Goal: Transaction & Acquisition: Book appointment/travel/reservation

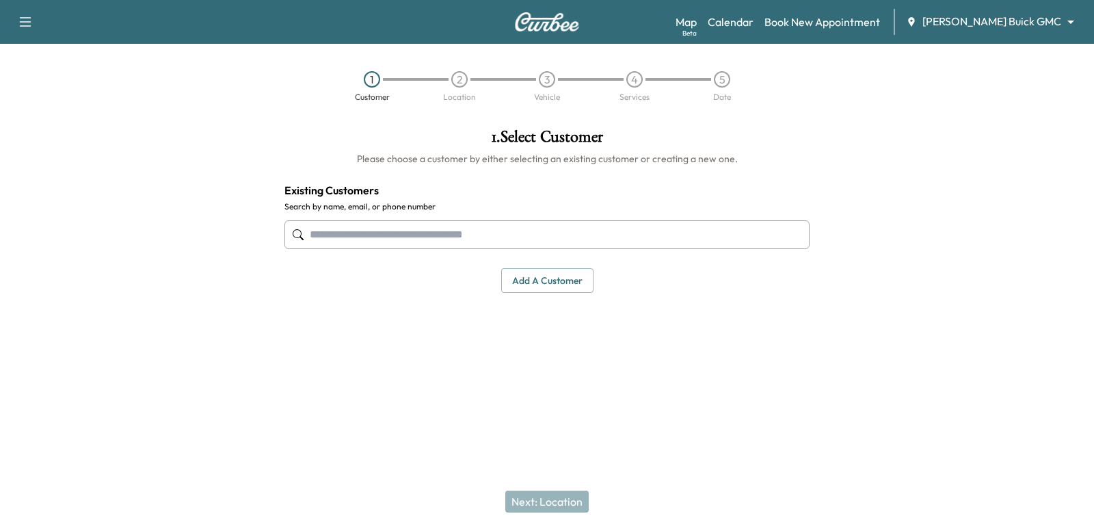
click at [503, 234] on input "text" at bounding box center [546, 234] width 525 height 29
click at [880, 23] on link "Book New Appointment" at bounding box center [822, 22] width 116 height 16
click at [753, 23] on link "Calendar" at bounding box center [731, 22] width 46 height 16
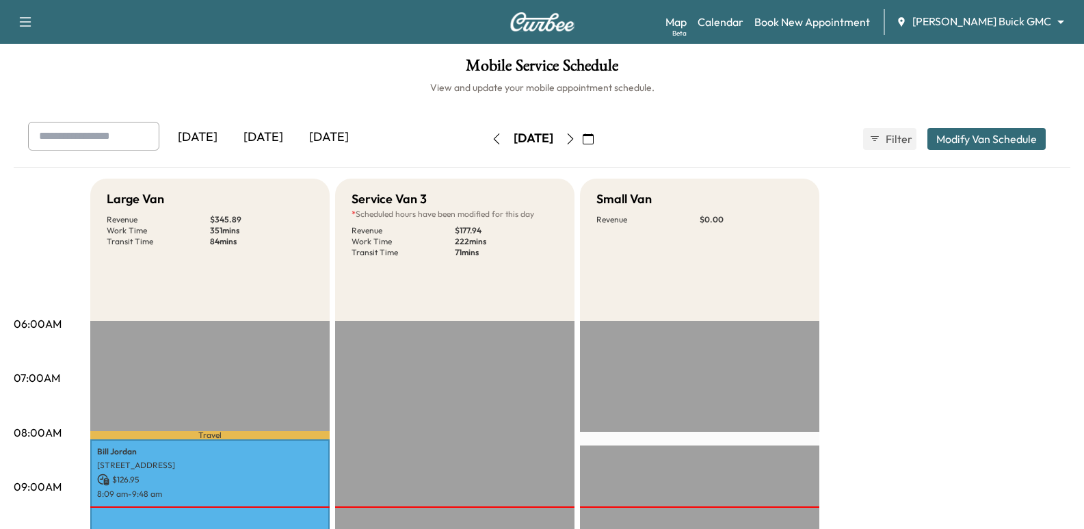
click at [142, 139] on input "text" at bounding box center [93, 136] width 131 height 29
click at [105, 142] on input "**********" at bounding box center [93, 136] width 131 height 29
type input "**********"
click at [1043, 10] on div "Map Beta Calendar Book New Appointment [PERSON_NAME] Buick GMC ******** ​" at bounding box center [868, 22] width 407 height 26
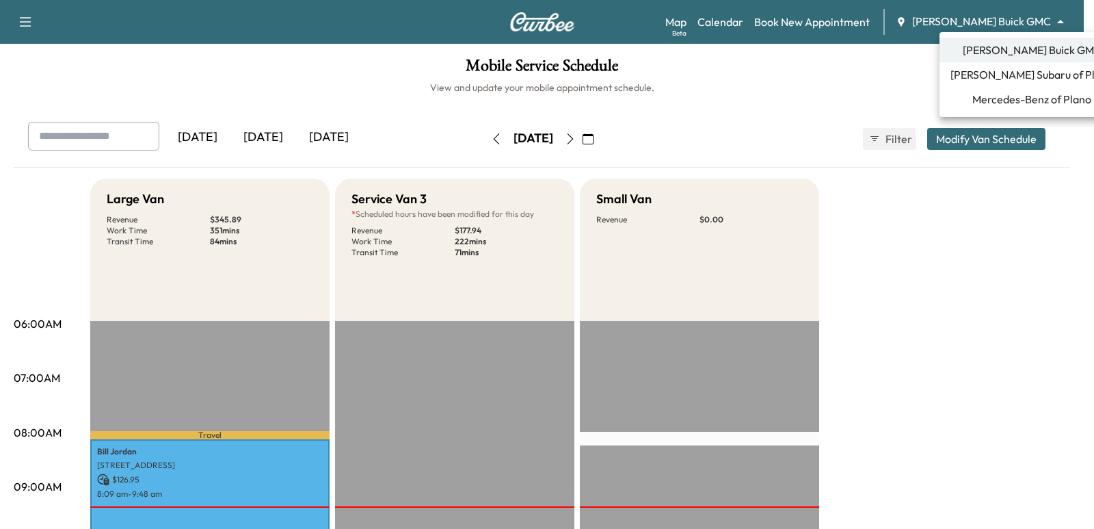
click at [1027, 20] on body "Support Log Out Map Beta Calendar Book New Appointment [PERSON_NAME] Buick GMC …" at bounding box center [547, 264] width 1094 height 529
click at [1012, 94] on span "Mercedes-Benz of Plano" at bounding box center [1031, 99] width 119 height 16
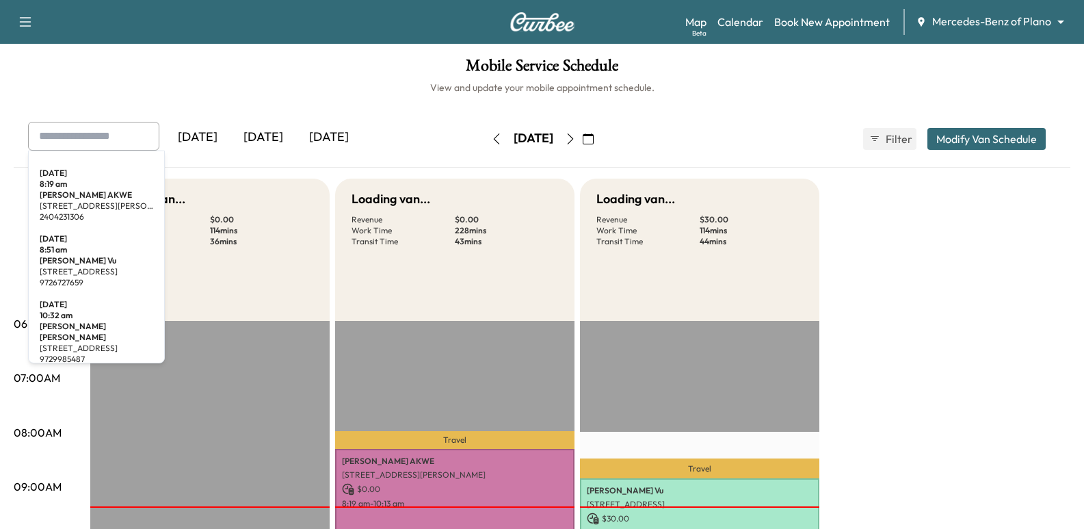
click at [89, 138] on input "text" at bounding box center [93, 136] width 131 height 29
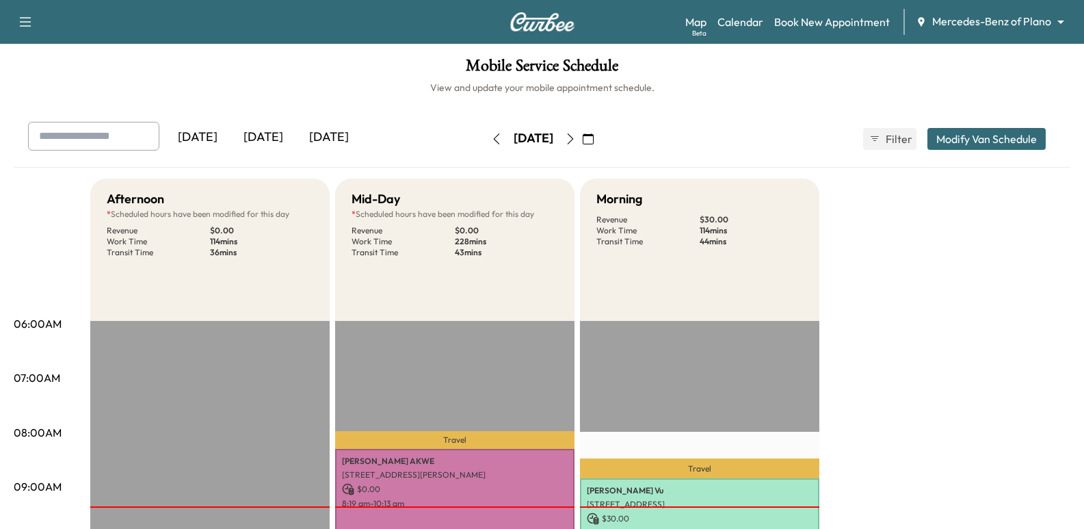
paste input "**********"
type input "**********"
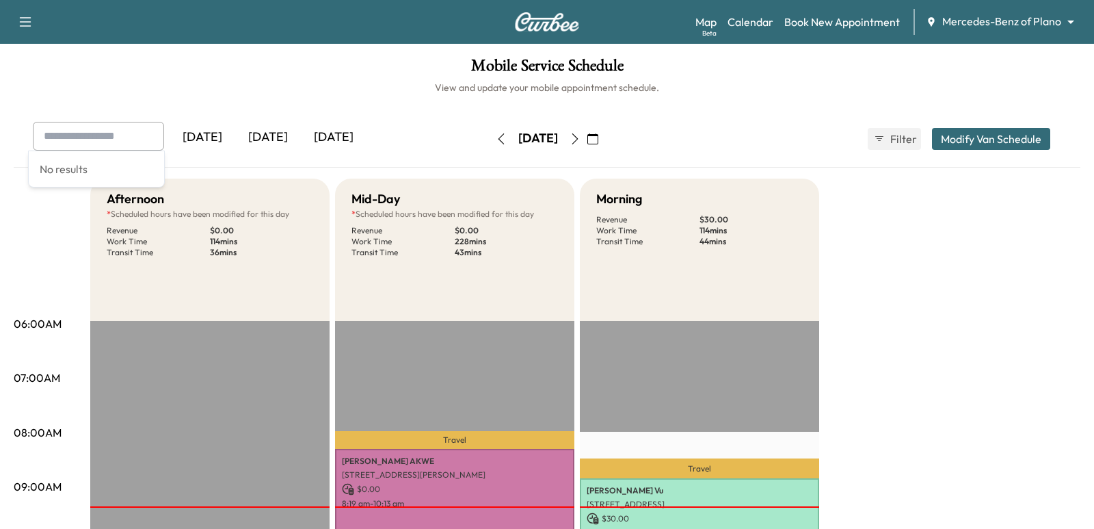
click at [970, 27] on body "Support Log Out Map Beta Calendar Book New Appointment Mercedes-Benz of Plano *…" at bounding box center [547, 264] width 1094 height 529
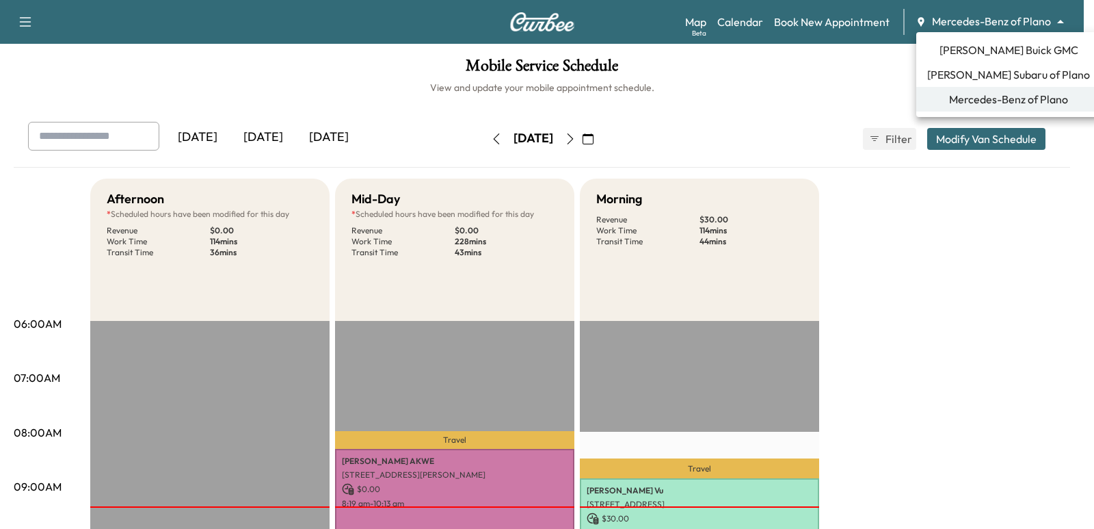
click at [985, 74] on span "[PERSON_NAME] Subaru of Plano" at bounding box center [1008, 74] width 163 height 16
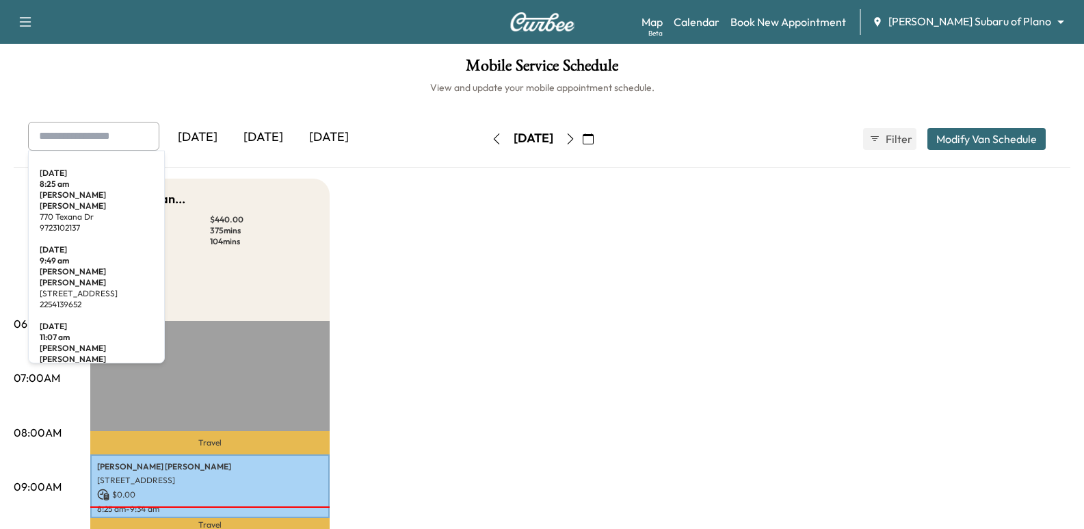
click at [92, 140] on input "text" at bounding box center [93, 136] width 131 height 29
drag, startPoint x: 92, startPoint y: 140, endPoint x: 79, endPoint y: 144, distance: 13.4
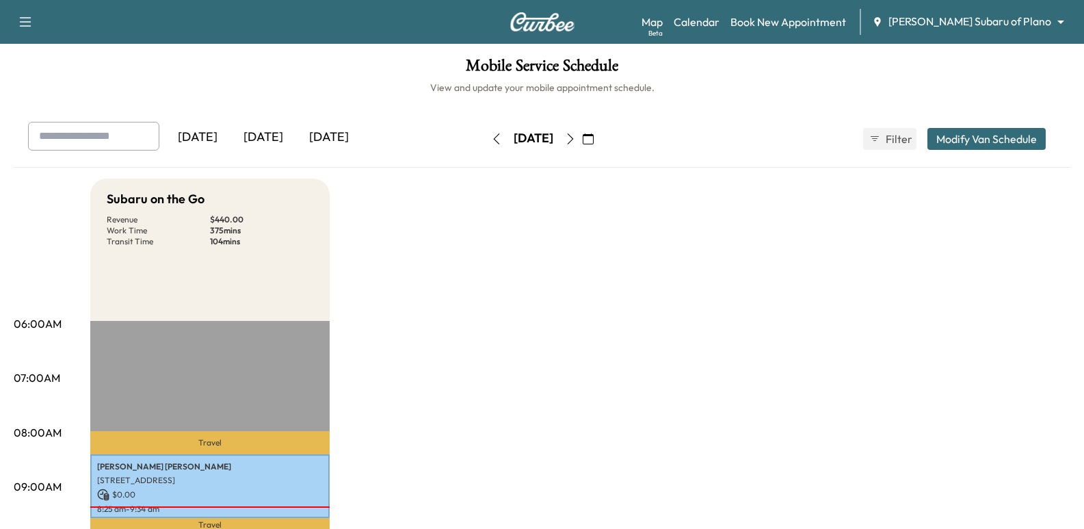
paste input "**********"
type input "**********"
click at [1023, 20] on body "Support Log Out Map Beta Calendar Book New Appointment [PERSON_NAME] Subaru of …" at bounding box center [542, 264] width 1084 height 529
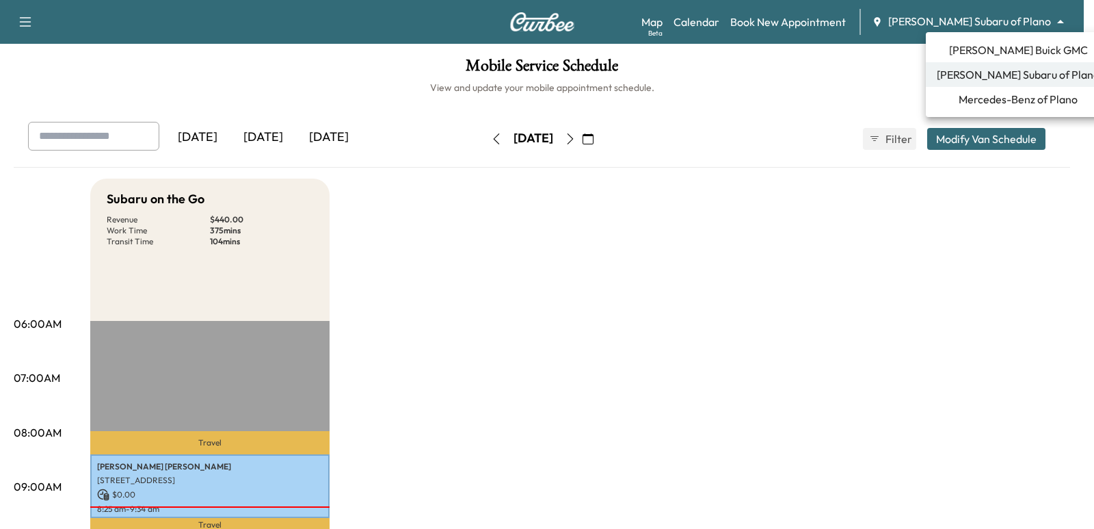
click at [1008, 46] on span "[PERSON_NAME] Buick GMC" at bounding box center [1018, 50] width 139 height 16
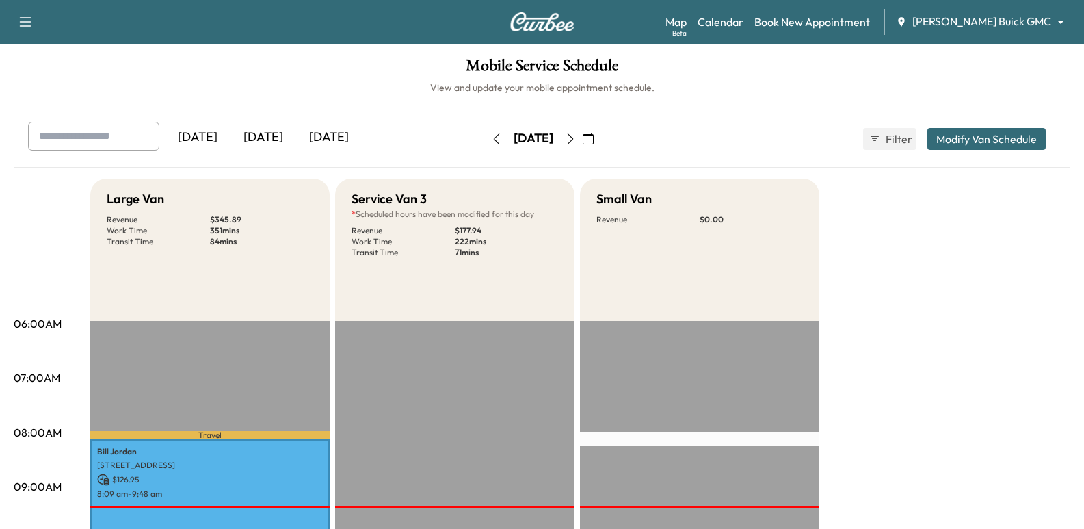
click at [576, 142] on icon "button" at bounding box center [570, 138] width 11 height 11
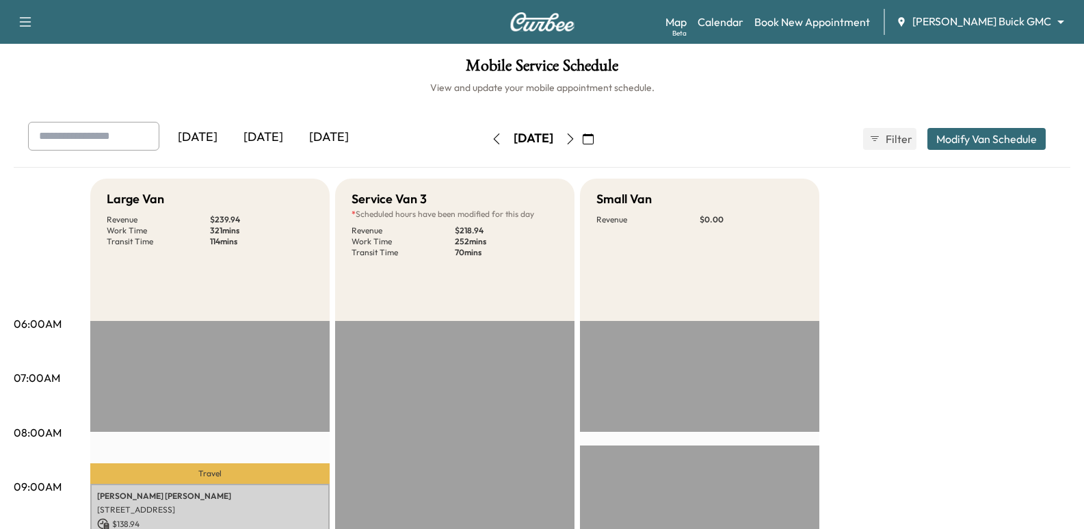
click at [154, 131] on div at bounding box center [145, 136] width 16 height 16
drag, startPoint x: 157, startPoint y: 132, endPoint x: 81, endPoint y: 135, distance: 76.6
click at [81, 135] on input "text" at bounding box center [93, 136] width 131 height 29
paste input "**********"
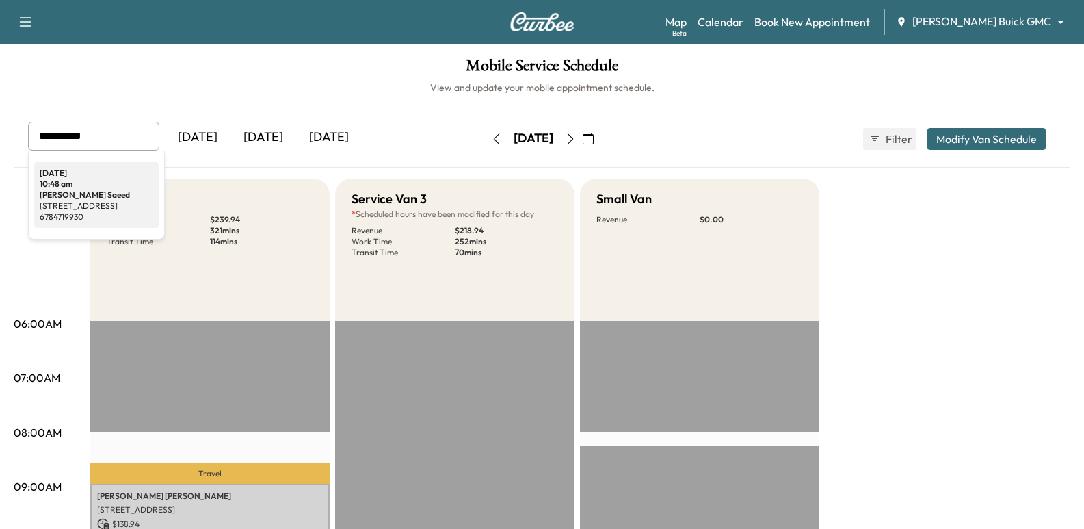
click at [84, 217] on div "6784719930" at bounding box center [96, 216] width 113 height 11
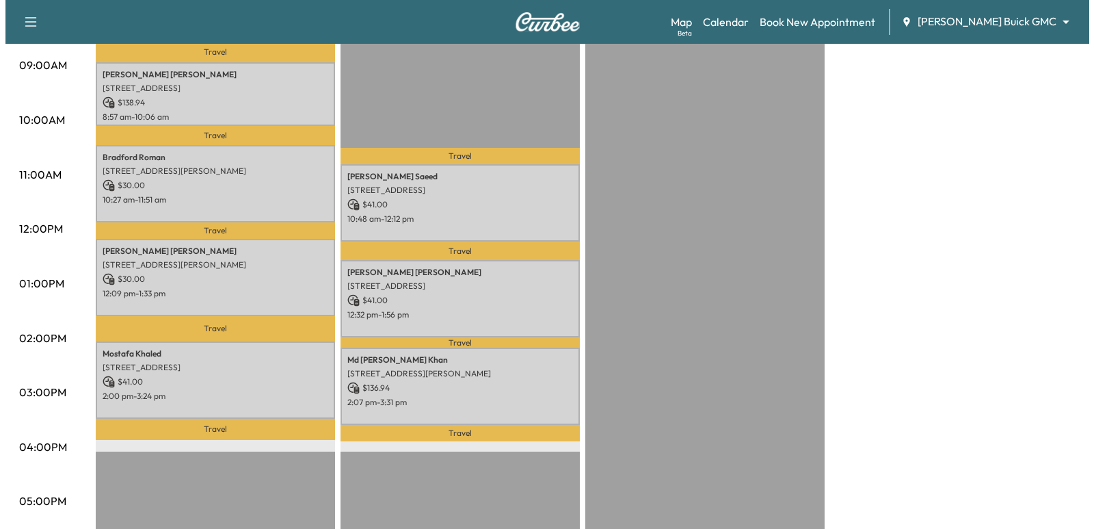
scroll to position [446, 0]
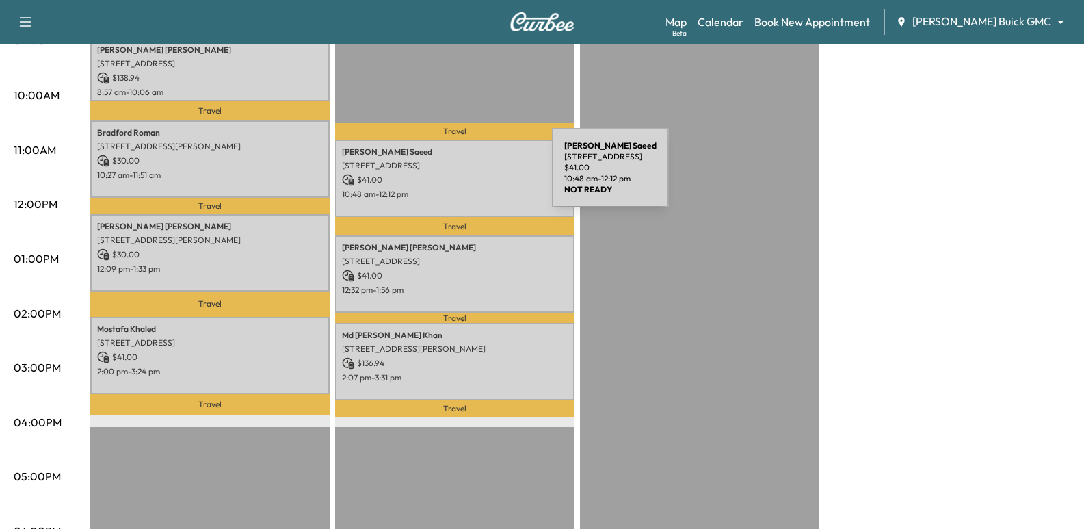
type input "**********"
click at [449, 176] on p "$ 41.00" at bounding box center [455, 180] width 226 height 12
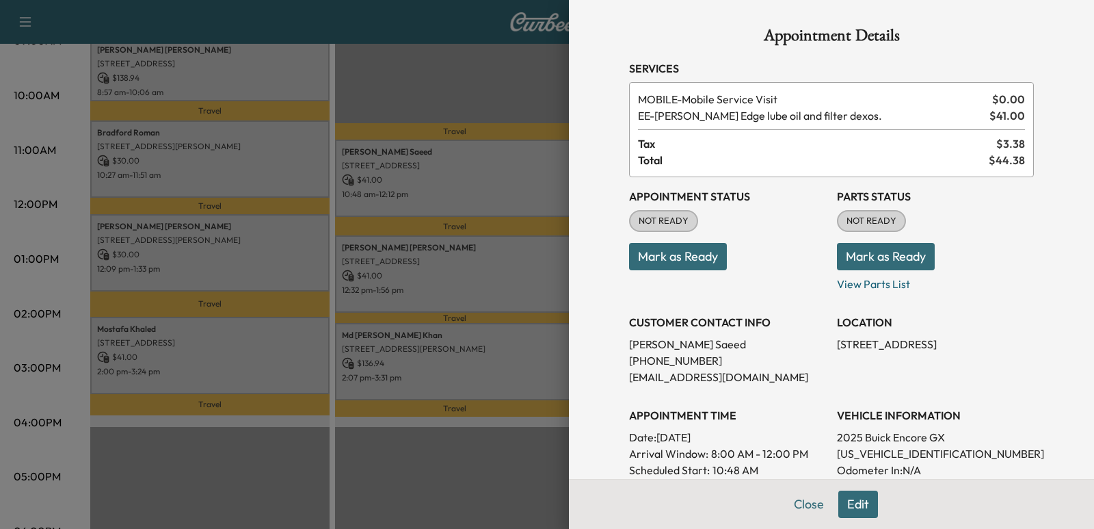
click at [838, 513] on button "Edit" at bounding box center [858, 503] width 40 height 27
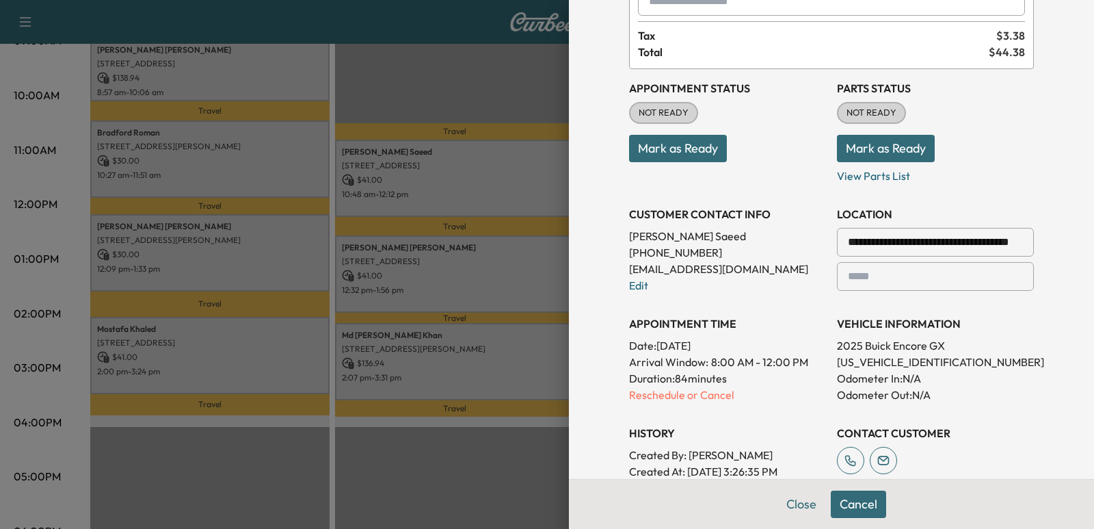
scroll to position [205, 0]
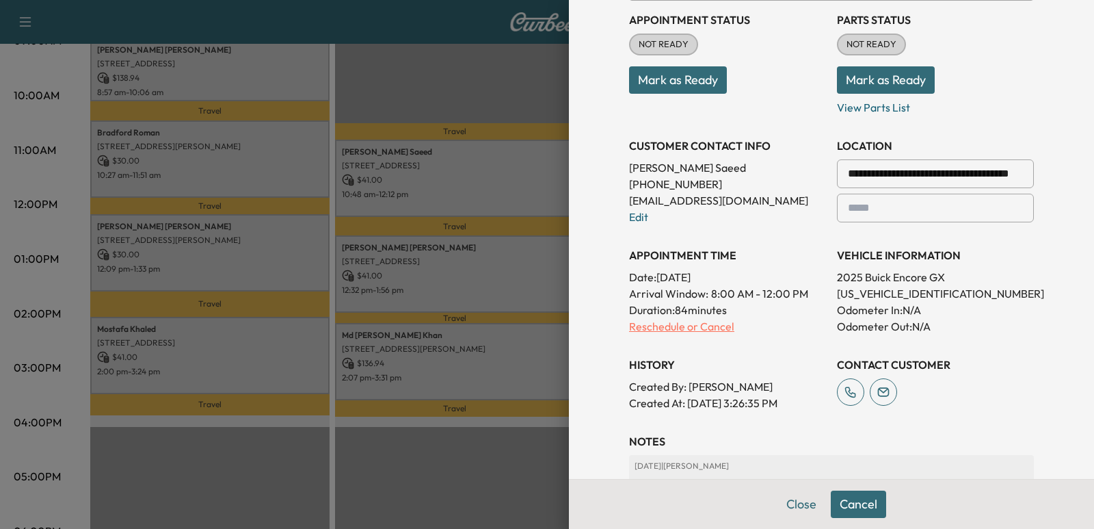
click at [669, 328] on p "Reschedule or Cancel" at bounding box center [727, 326] width 197 height 16
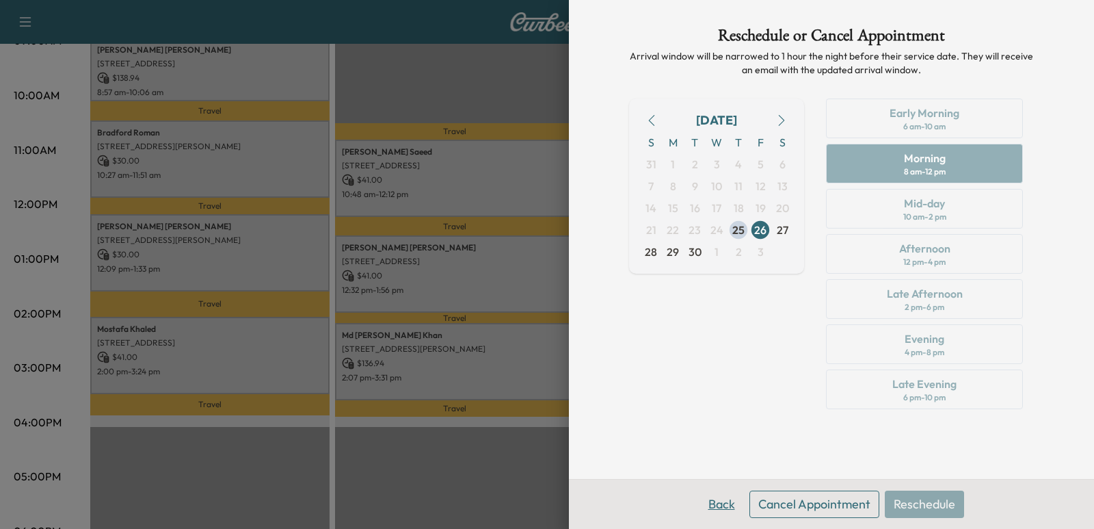
click at [725, 497] on button "Back" at bounding box center [721, 503] width 44 height 27
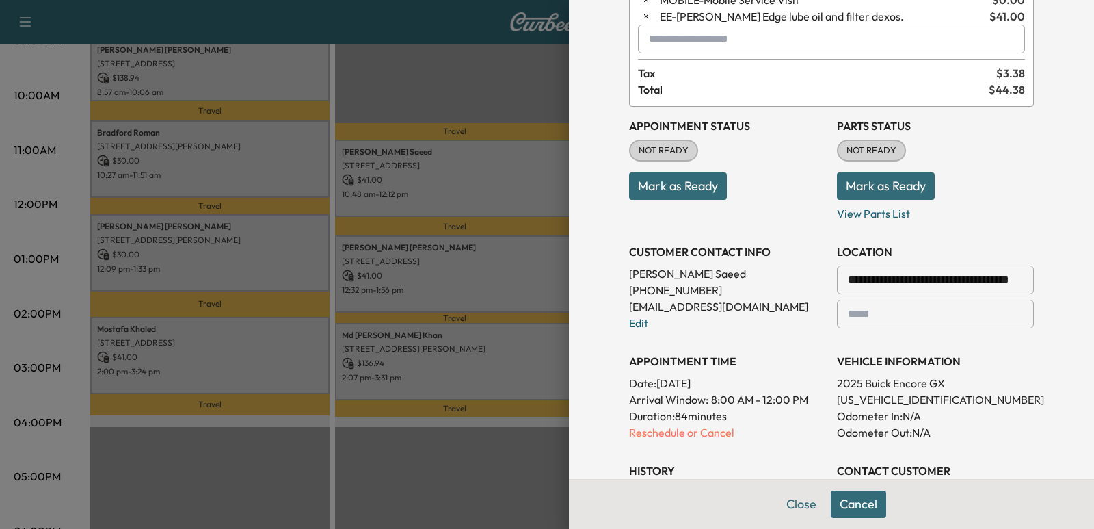
scroll to position [68, 0]
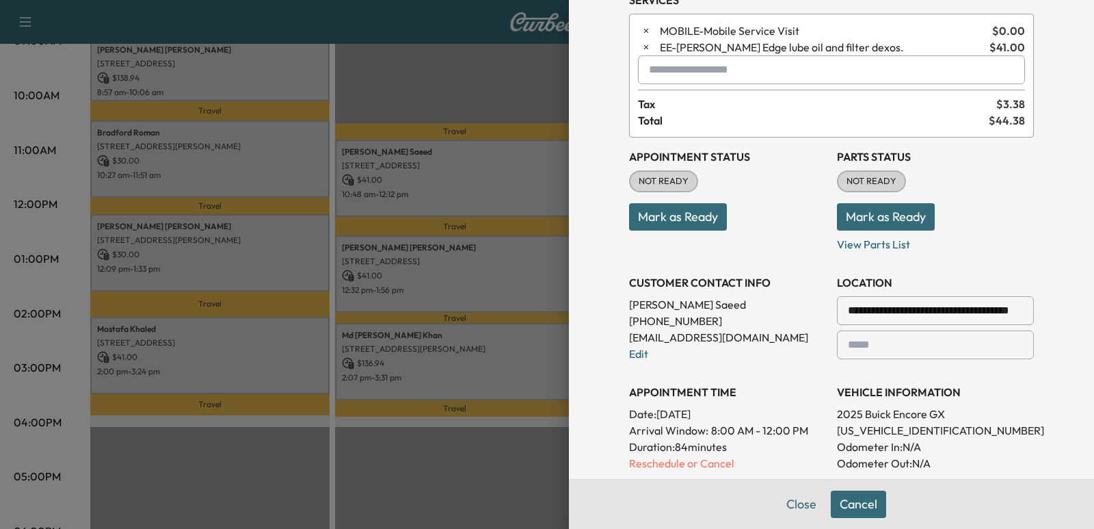
click at [734, 327] on p "[PHONE_NUMBER]" at bounding box center [727, 320] width 197 height 16
click at [647, 461] on p "Reschedule or Cancel" at bounding box center [727, 463] width 197 height 16
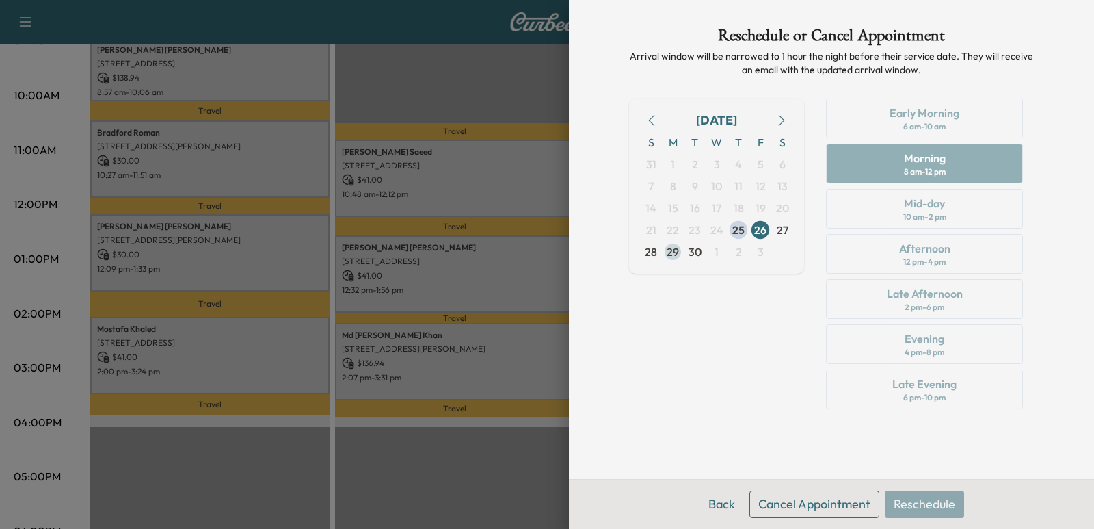
click at [670, 252] on span "29" at bounding box center [673, 251] width 12 height 16
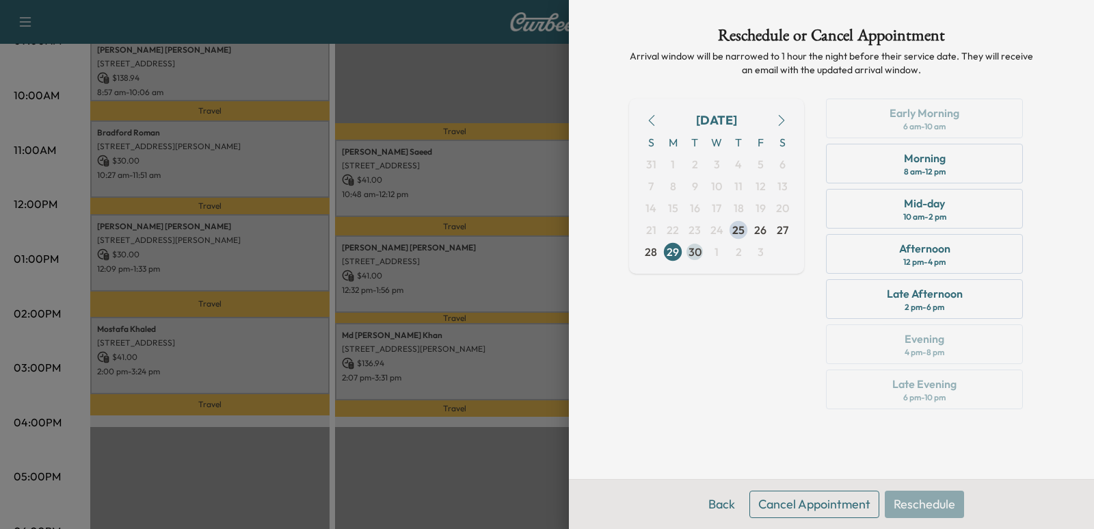
click at [702, 253] on span "30" at bounding box center [695, 252] width 22 height 22
click at [668, 253] on span "29" at bounding box center [673, 251] width 12 height 16
click at [764, 230] on span "26" at bounding box center [760, 230] width 12 height 16
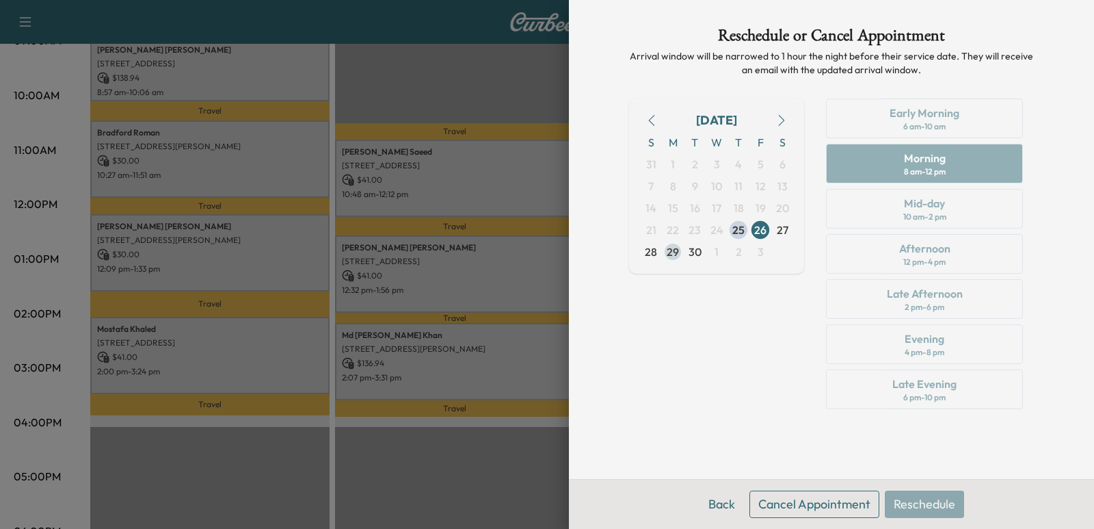
click at [678, 250] on span "29" at bounding box center [673, 251] width 12 height 16
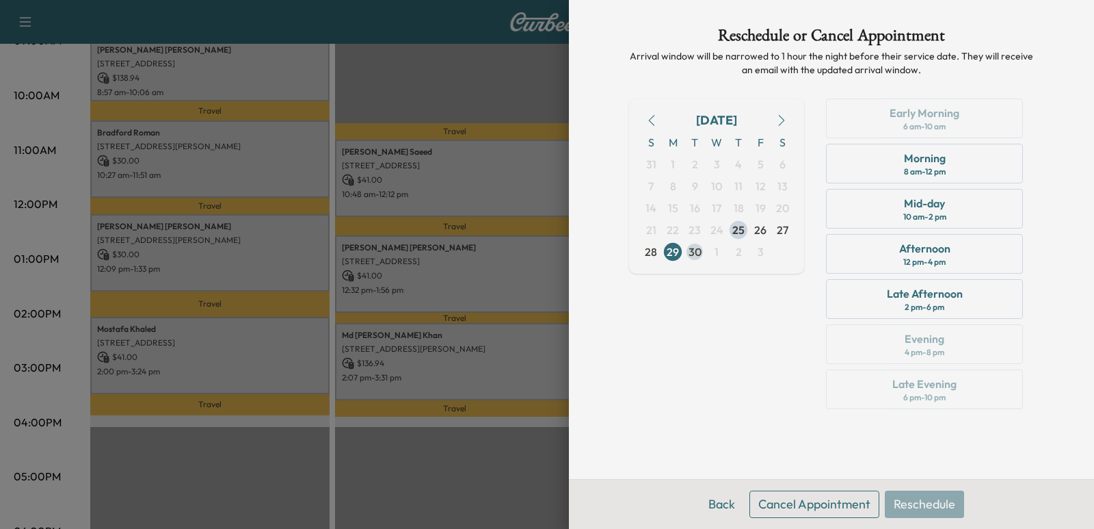
click at [701, 249] on span "30" at bounding box center [695, 252] width 22 height 22
click at [675, 250] on span "29" at bounding box center [673, 251] width 12 height 16
click at [696, 250] on span "30" at bounding box center [694, 251] width 13 height 16
click at [754, 230] on span "26" at bounding box center [760, 230] width 12 height 16
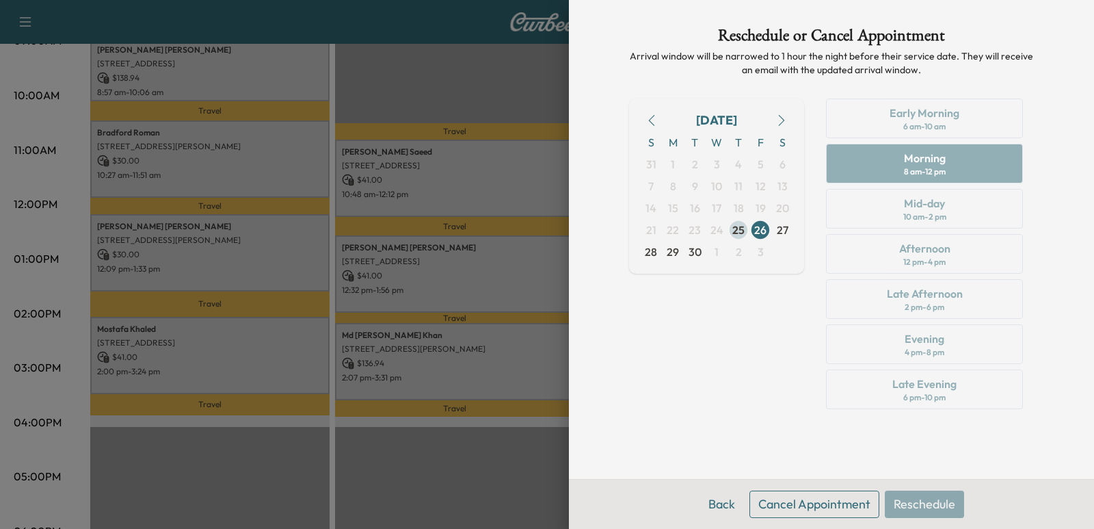
click at [737, 232] on span "25" at bounding box center [738, 230] width 12 height 16
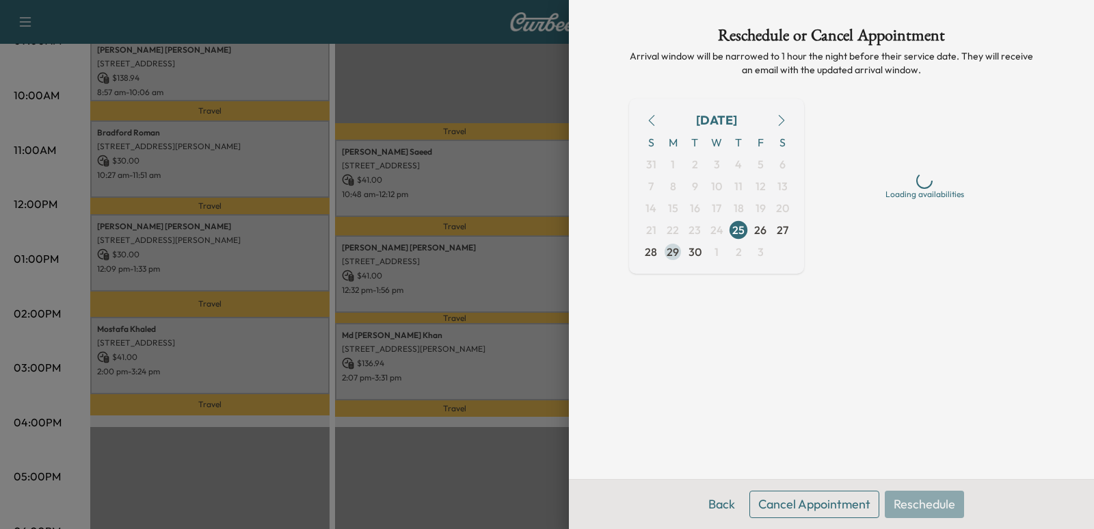
click at [673, 258] on span "29" at bounding box center [673, 251] width 12 height 16
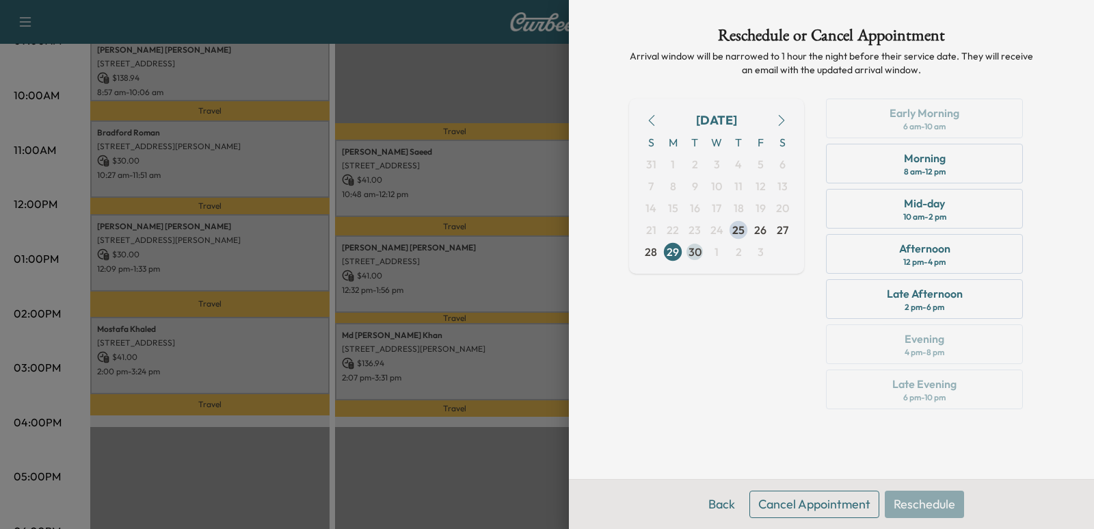
click at [696, 254] on span "30" at bounding box center [694, 251] width 13 height 16
click at [678, 252] on span "29" at bounding box center [673, 251] width 12 height 16
click at [754, 226] on span "26" at bounding box center [760, 230] width 12 height 16
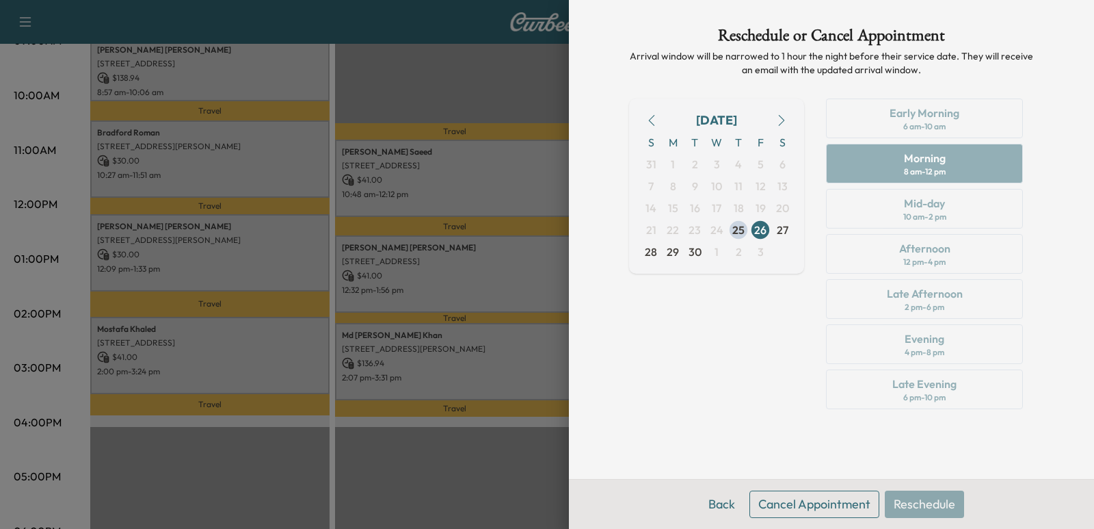
click at [753, 313] on div "[DATE] S M T W T F S 31 1 2 3 4 5 6 7 8 9 10 11 12 13 14 15 16 17 18 19 20 21 2…" at bounding box center [716, 256] width 175 height 316
click at [769, 233] on span "26" at bounding box center [760, 230] width 22 height 22
click at [828, 269] on div "Early Morning 6 am - 10 am Morning 8 am - 12 pm Mid-day 10 am - 2 pm Afternoon …" at bounding box center [924, 256] width 219 height 316
click at [781, 232] on span "27" at bounding box center [783, 230] width 12 height 16
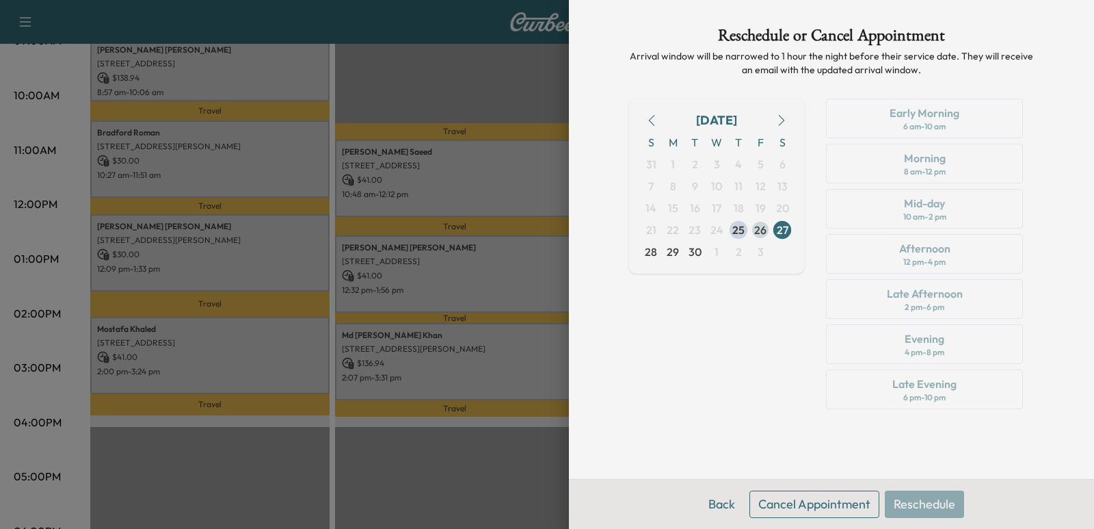
click at [767, 224] on span "26" at bounding box center [760, 230] width 22 height 22
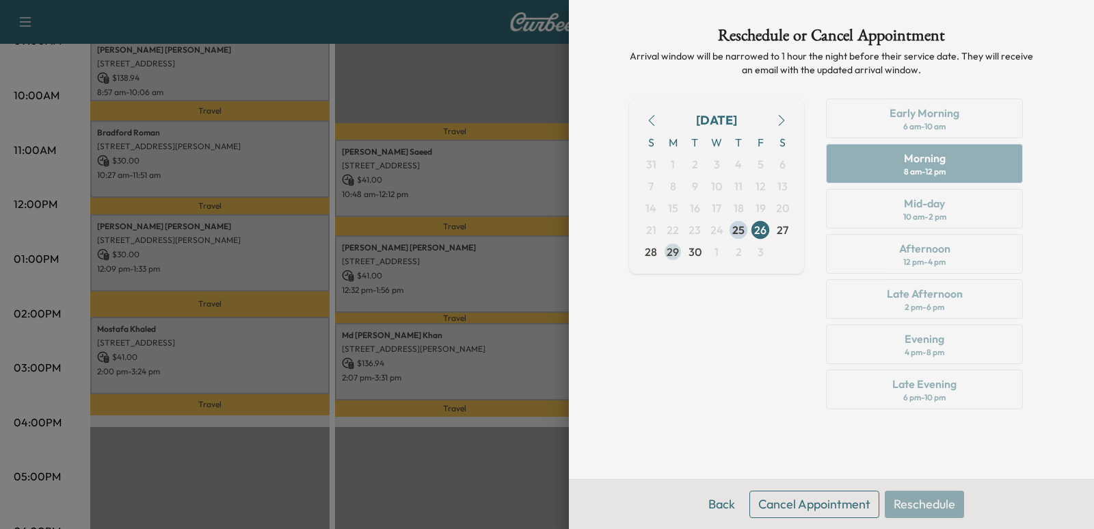
click at [669, 258] on span "29" at bounding box center [673, 251] width 12 height 16
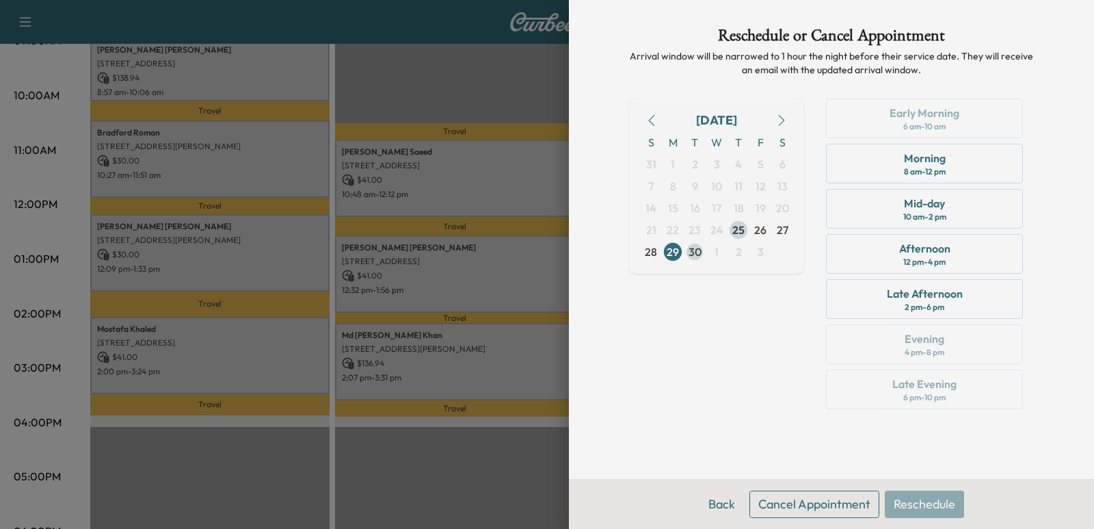
click at [684, 244] on span "30" at bounding box center [695, 252] width 22 height 22
click at [756, 230] on span "26" at bounding box center [760, 230] width 12 height 16
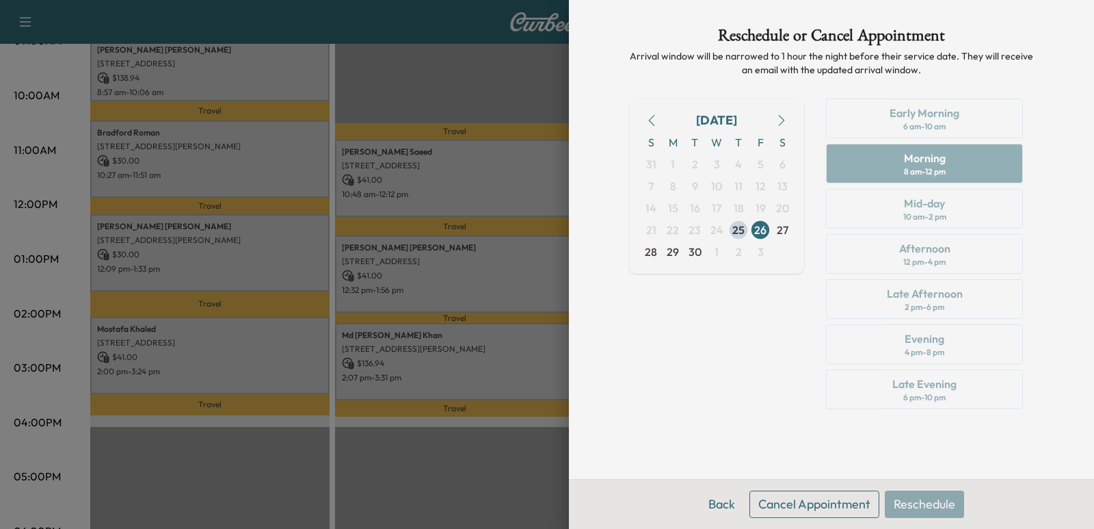
click at [507, 189] on div at bounding box center [547, 264] width 1094 height 529
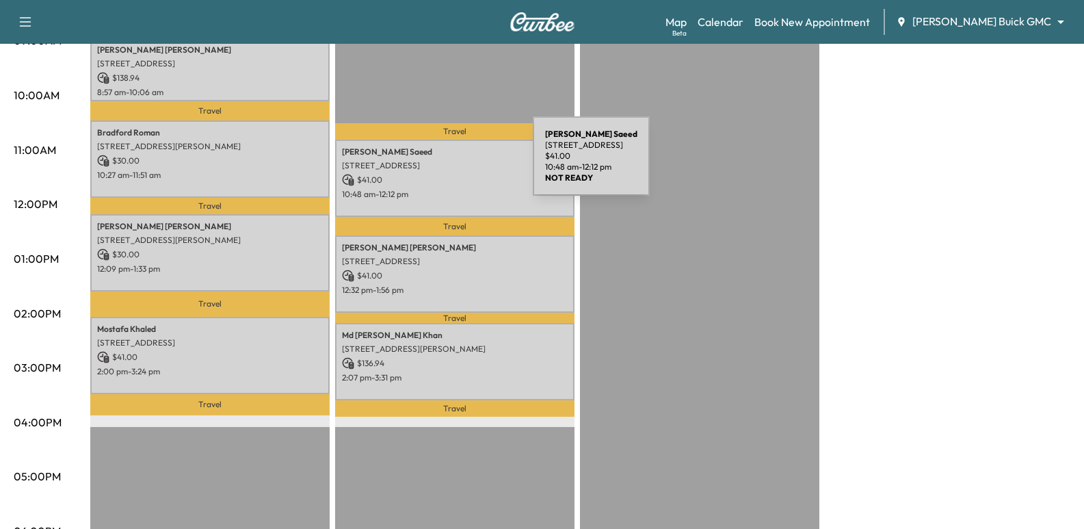
click at [430, 164] on p "[STREET_ADDRESS]" at bounding box center [455, 165] width 226 height 11
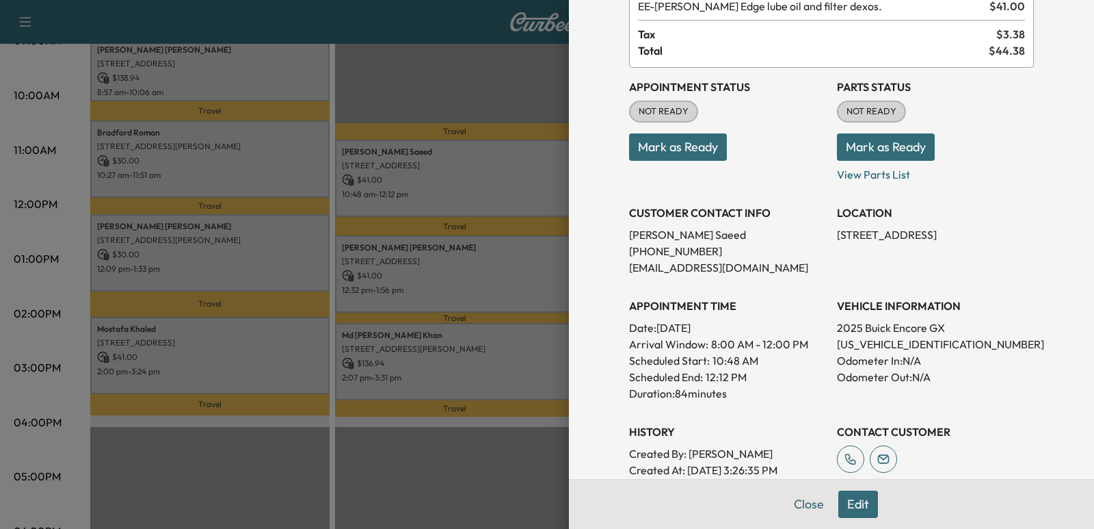
scroll to position [137, 0]
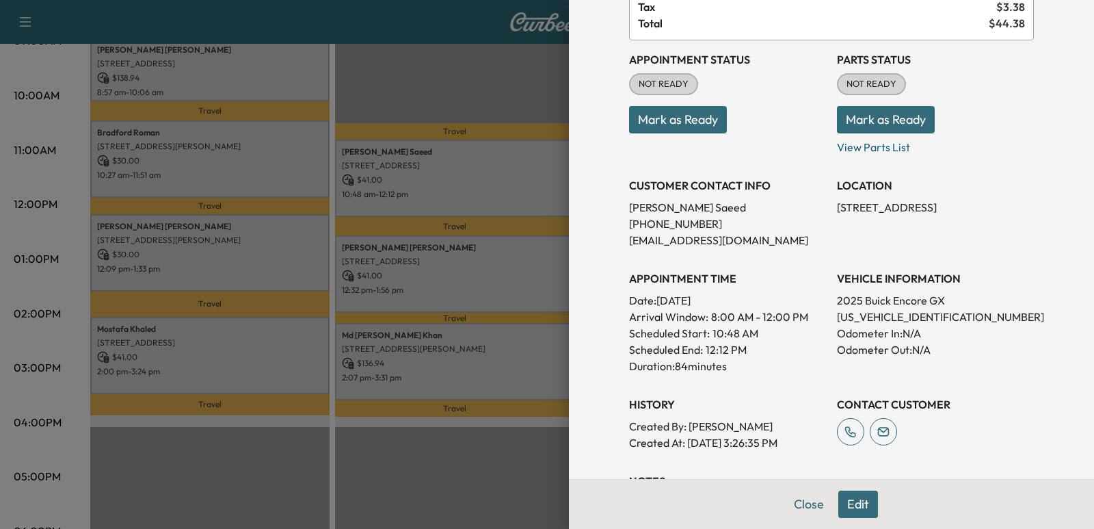
click at [792, 351] on div "Scheduled End: 12:12 PM" at bounding box center [727, 349] width 197 height 16
click at [748, 273] on h3 "APPOINTMENT TIME" at bounding box center [727, 278] width 197 height 16
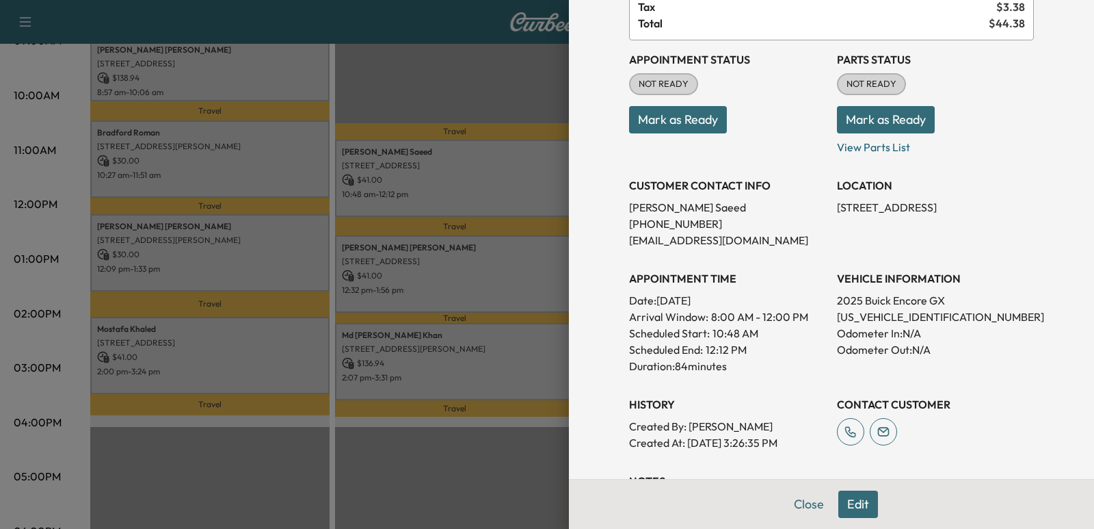
click at [763, 305] on p "Date: [DATE]" at bounding box center [727, 300] width 197 height 16
click at [764, 321] on span "8:00 AM - 12:00 PM" at bounding box center [759, 316] width 97 height 16
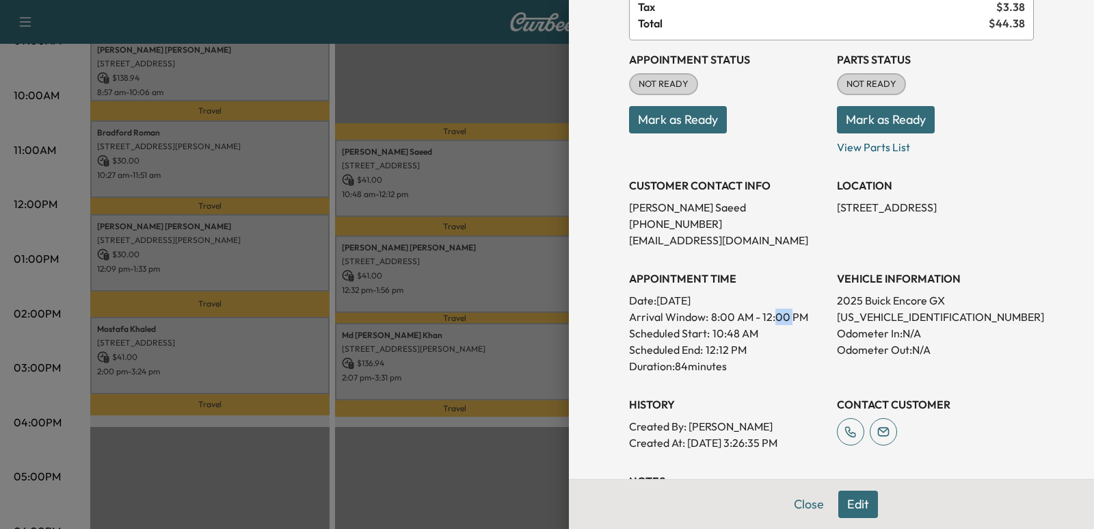
click at [764, 321] on span "8:00 AM - 12:00 PM" at bounding box center [759, 316] width 97 height 16
click at [766, 341] on div "Scheduled End: 12:12 PM" at bounding box center [727, 349] width 197 height 16
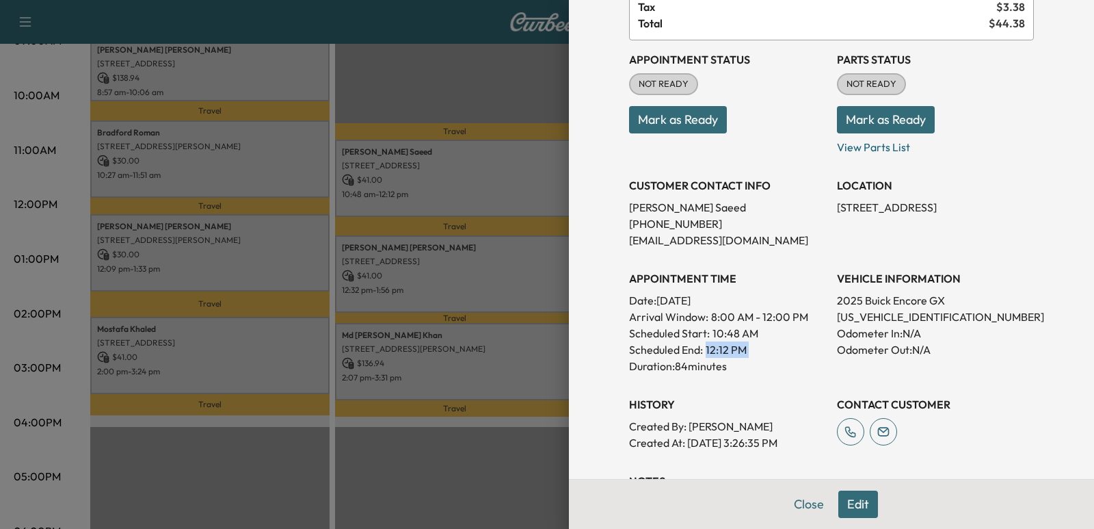
click at [766, 341] on div "Scheduled End: 12:12 PM" at bounding box center [727, 349] width 197 height 16
click at [757, 336] on div "Scheduled Start: 10:48 AM" at bounding box center [727, 333] width 197 height 16
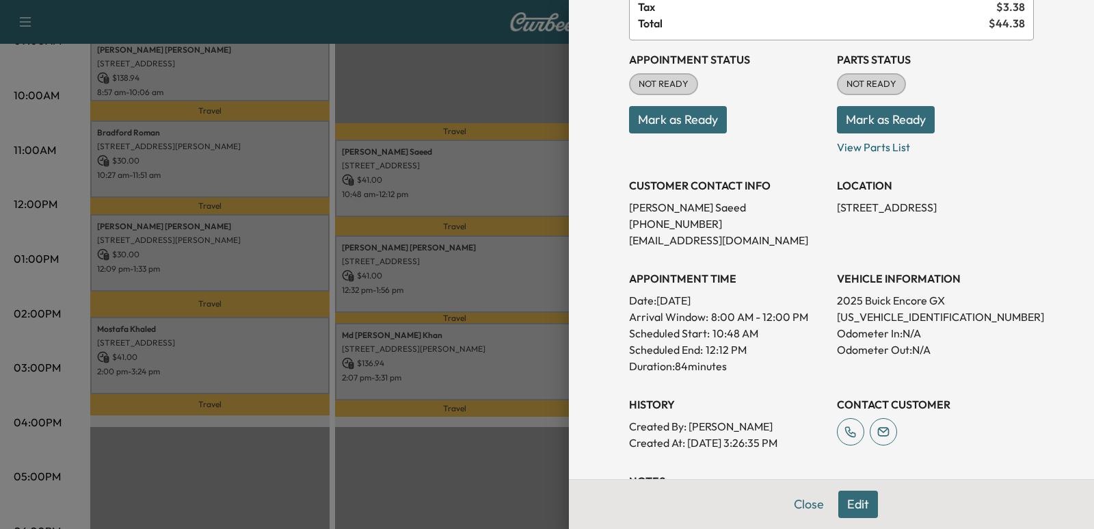
click at [753, 319] on span "8:00 AM - 12:00 PM" at bounding box center [759, 316] width 97 height 16
click at [699, 301] on p "Date: [DATE]" at bounding box center [727, 300] width 197 height 16
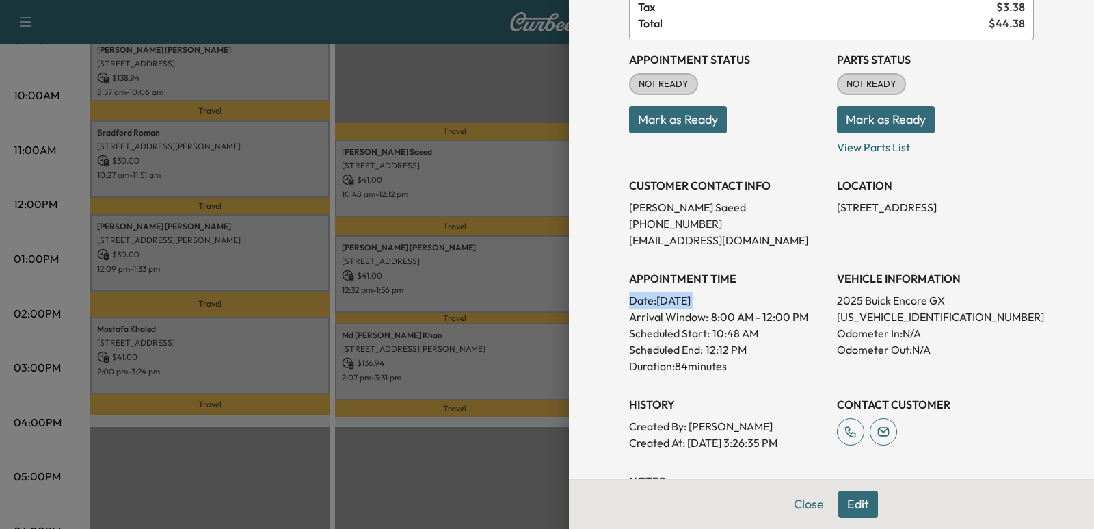
click at [699, 301] on p "Date: [DATE]" at bounding box center [727, 300] width 197 height 16
click at [714, 315] on span "8:00 AM - 12:00 PM" at bounding box center [759, 316] width 97 height 16
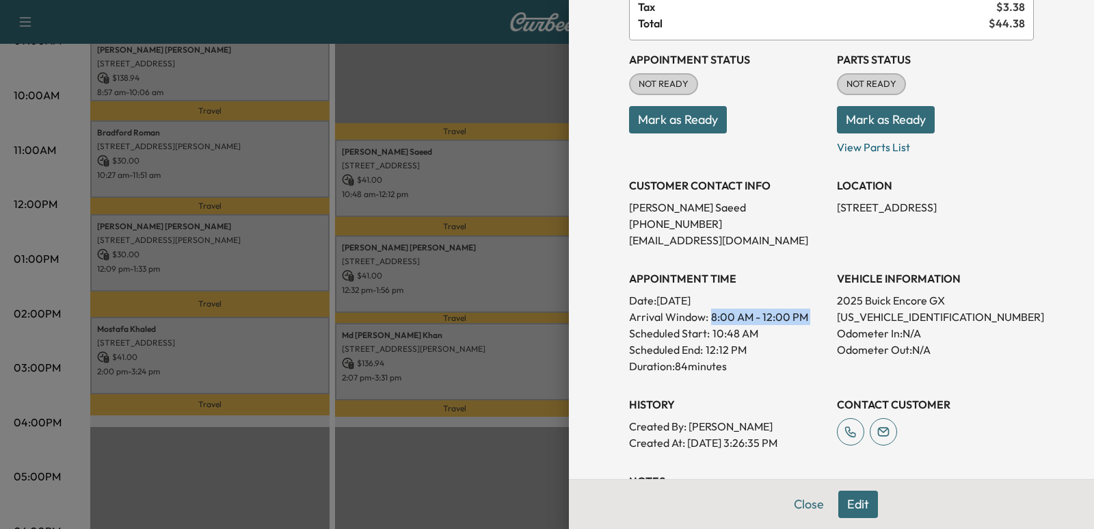
click at [714, 315] on span "8:00 AM - 12:00 PM" at bounding box center [759, 316] width 97 height 16
click at [733, 337] on p "10:48 AM" at bounding box center [735, 333] width 46 height 16
click at [736, 363] on p "Duration: 84 minutes" at bounding box center [727, 366] width 197 height 16
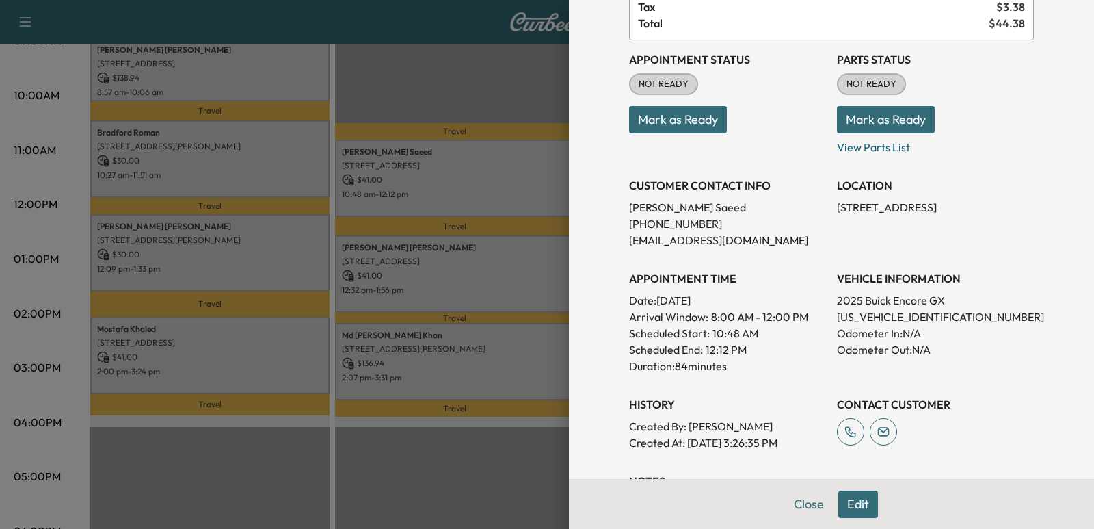
click at [736, 363] on p "Duration: 84 minutes" at bounding box center [727, 366] width 197 height 16
click at [724, 358] on p "Duration: 84 minutes" at bounding box center [727, 366] width 197 height 16
click at [722, 358] on p "Duration: 84 minutes" at bounding box center [727, 366] width 197 height 16
click at [721, 353] on p "12:12 PM" at bounding box center [726, 349] width 41 height 16
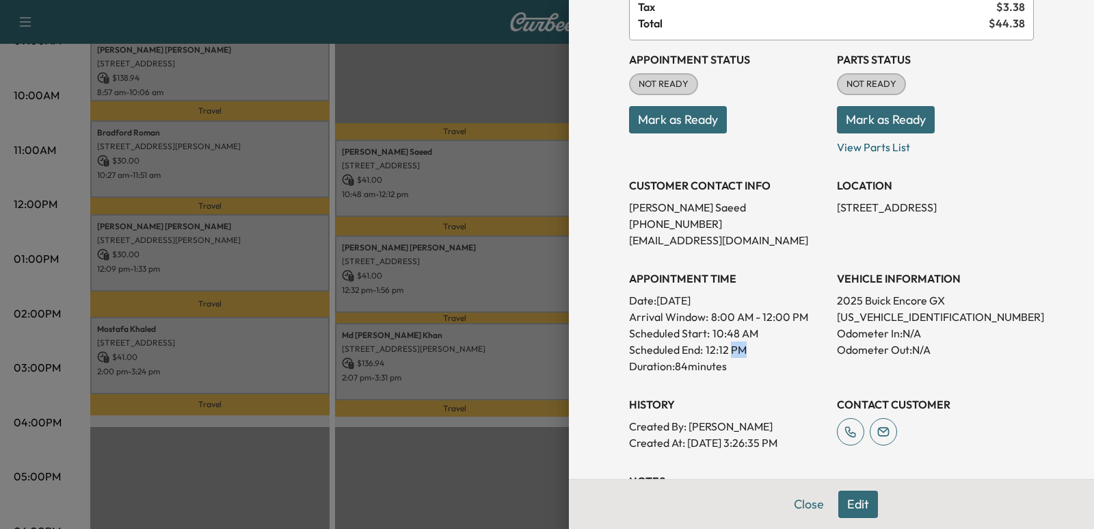
click at [721, 353] on p "12:12 PM" at bounding box center [726, 349] width 41 height 16
click at [743, 334] on p "10:48 AM" at bounding box center [735, 333] width 46 height 16
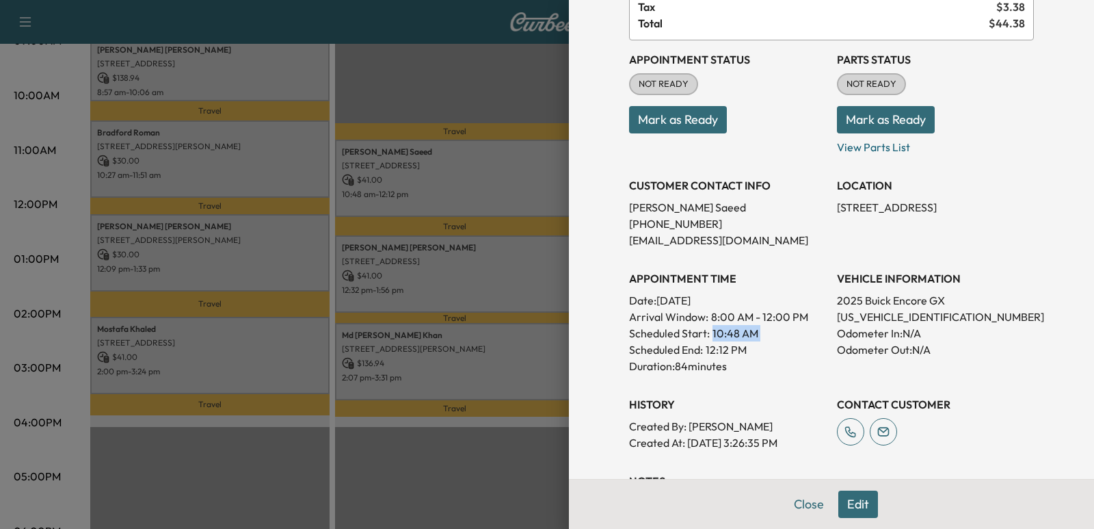
click at [753, 325] on div "Scheduled Start: 10:48 AM" at bounding box center [727, 333] width 197 height 16
click at [750, 317] on span "8:00 AM - 12:00 PM" at bounding box center [759, 316] width 97 height 16
click at [749, 304] on p "Date: [DATE]" at bounding box center [727, 300] width 197 height 16
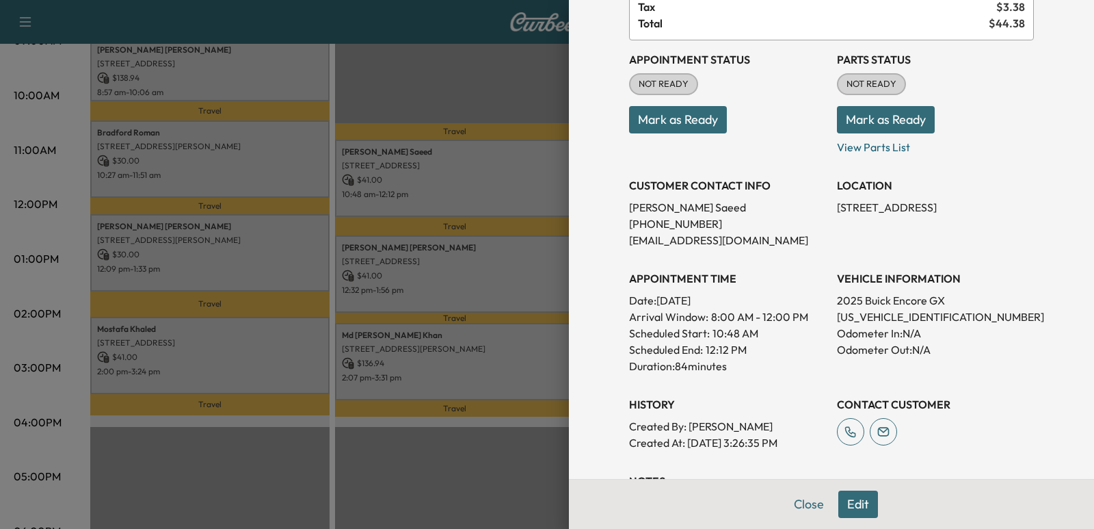
click at [749, 304] on p "Date: [DATE]" at bounding box center [727, 300] width 197 height 16
click at [767, 243] on p "[EMAIL_ADDRESS][DOMAIN_NAME]" at bounding box center [727, 240] width 197 height 16
click at [803, 258] on div "Appointment Status NOT READY Mark as Ready Parts Status NOT READY Mark as Ready…" at bounding box center [831, 245] width 405 height 410
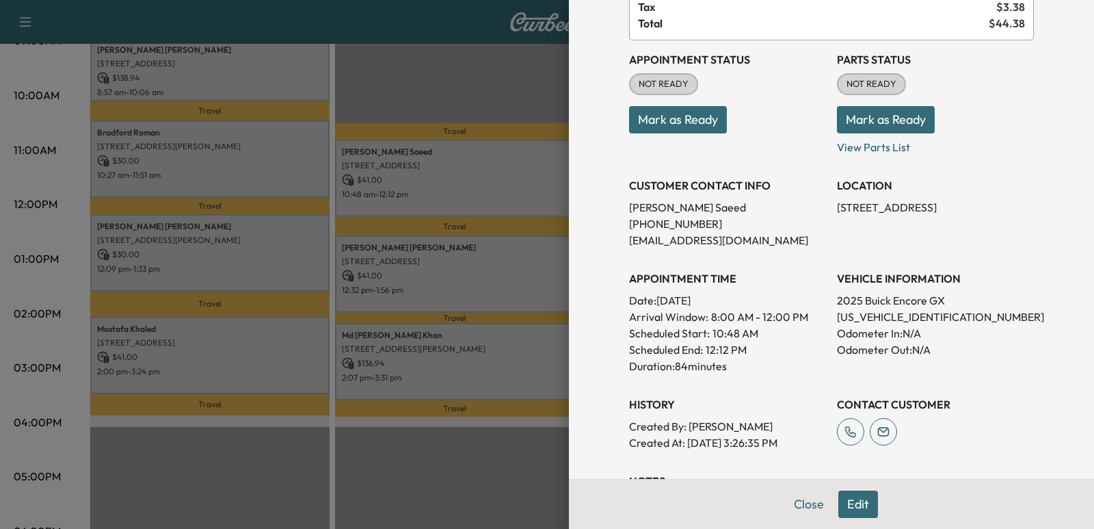
click at [858, 502] on button "Edit" at bounding box center [858, 503] width 40 height 27
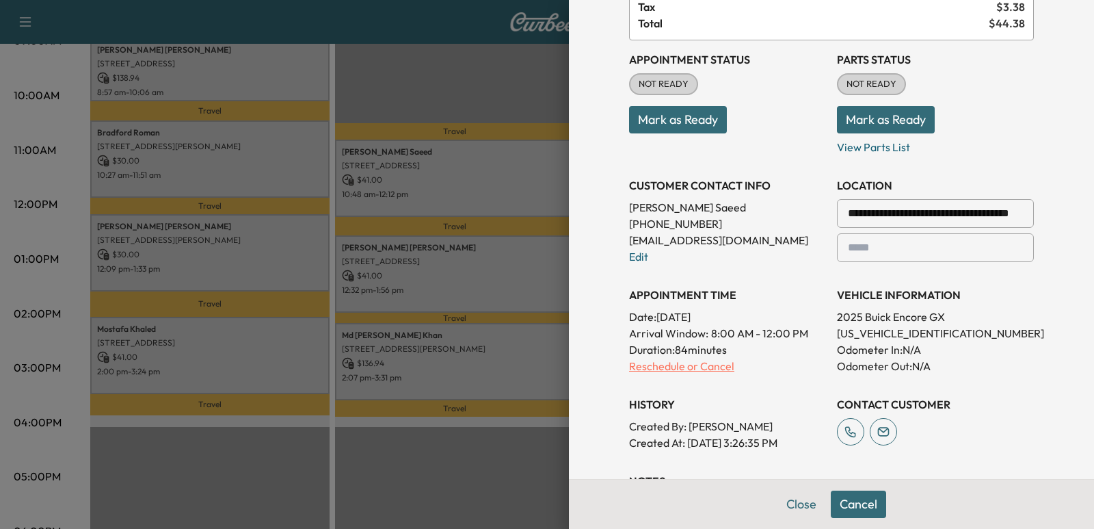
click at [655, 371] on p "Reschedule or Cancel" at bounding box center [727, 366] width 197 height 16
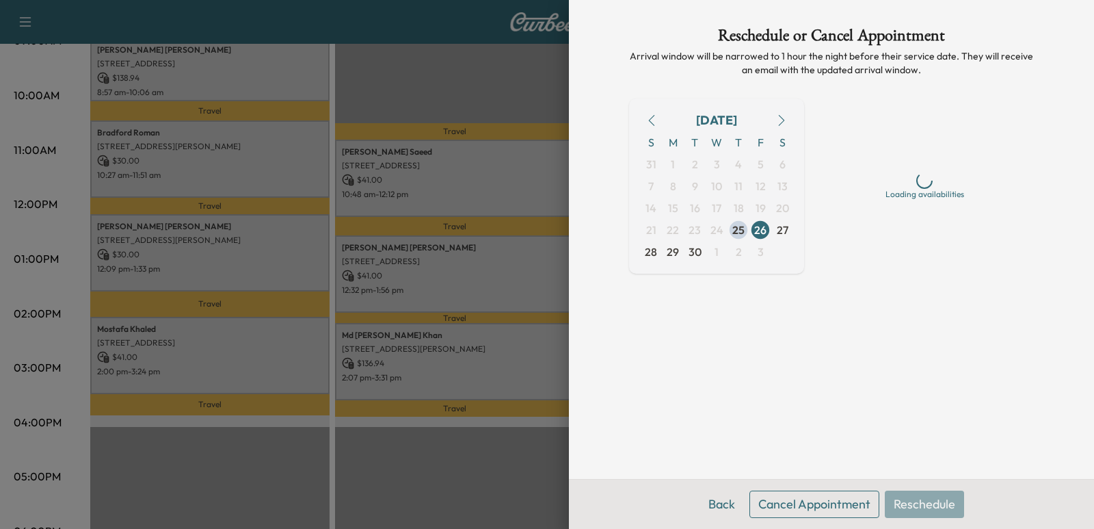
scroll to position [0, 0]
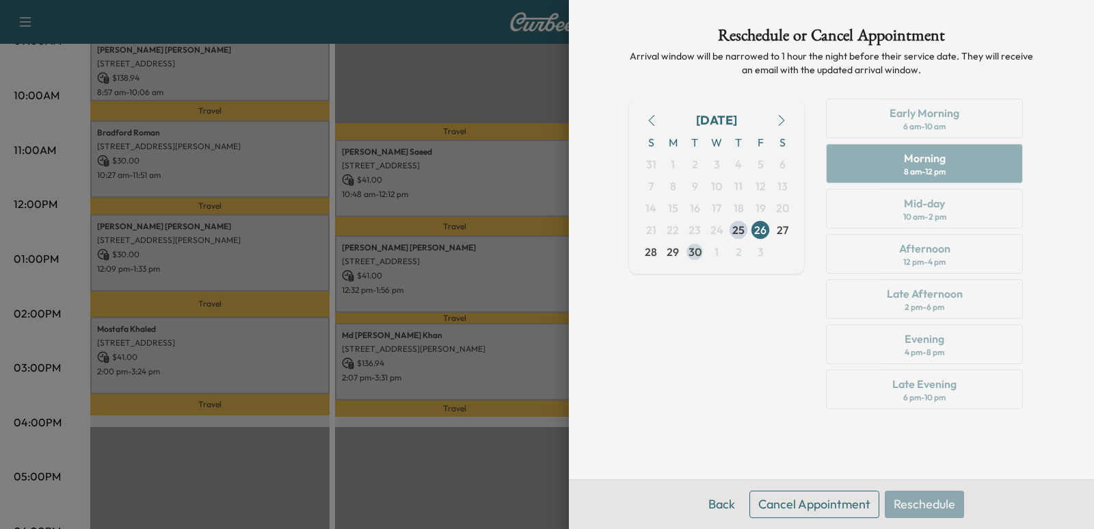
click at [684, 249] on span "30" at bounding box center [695, 252] width 22 height 22
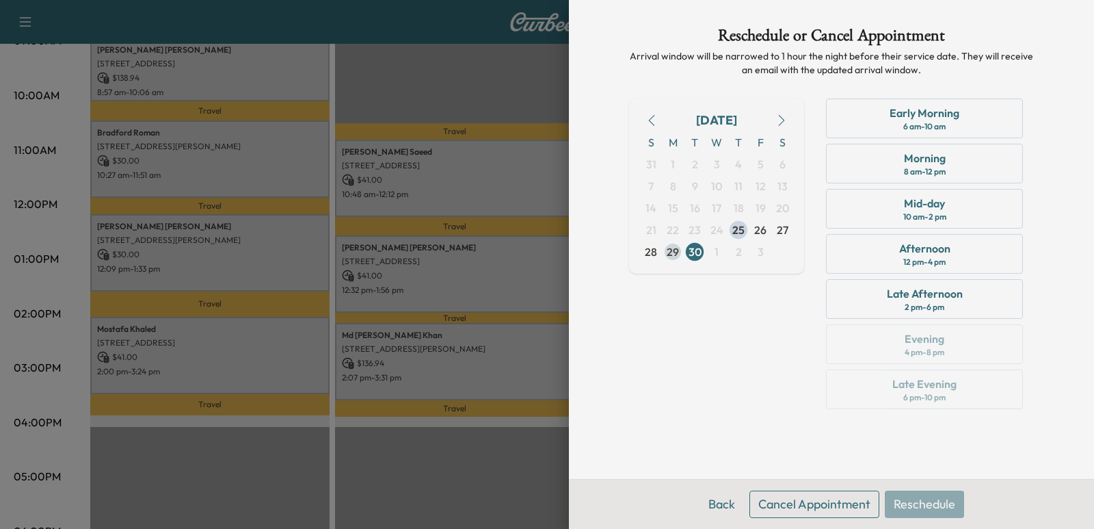
click at [667, 254] on span "29" at bounding box center [673, 251] width 12 height 16
click at [781, 123] on icon "button" at bounding box center [782, 120] width 6 height 11
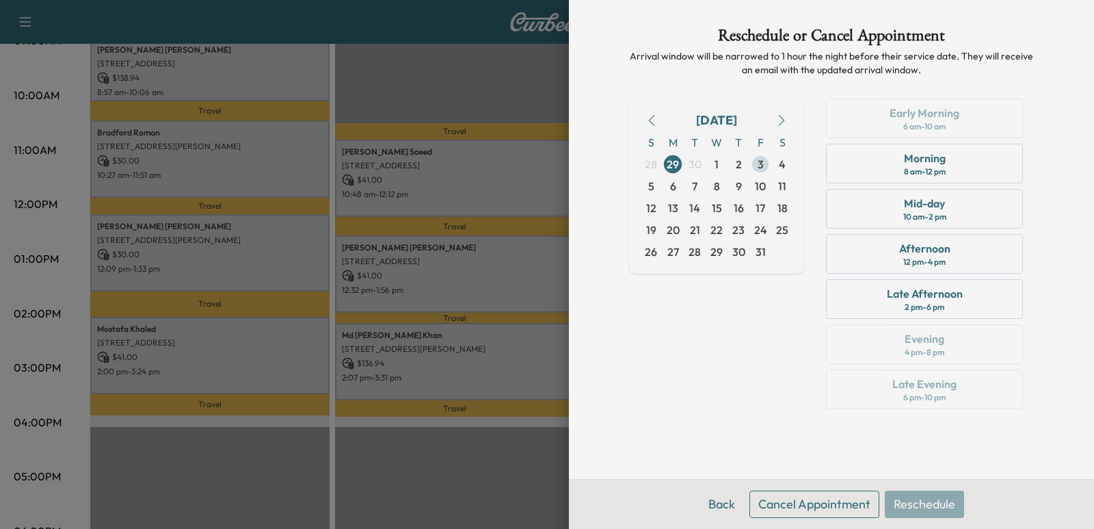
click at [762, 163] on span "3" at bounding box center [761, 164] width 6 height 16
click at [681, 179] on span "6" at bounding box center [673, 186] width 22 height 22
click at [721, 158] on span "1" at bounding box center [717, 164] width 22 height 22
click at [661, 113] on button "button" at bounding box center [651, 120] width 23 height 22
click at [651, 116] on icon "button" at bounding box center [651, 120] width 11 height 11
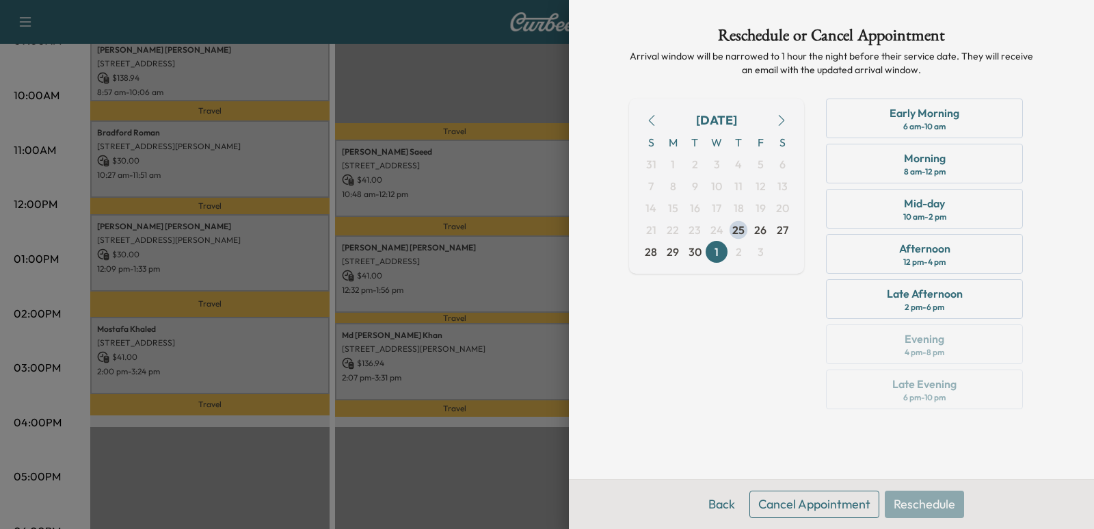
click at [773, 117] on button "button" at bounding box center [781, 120] width 23 height 22
click at [766, 167] on span "3" at bounding box center [760, 164] width 22 height 22
click at [678, 182] on span "6" at bounding box center [673, 186] width 22 height 22
click at [647, 117] on icon "button" at bounding box center [651, 120] width 11 height 11
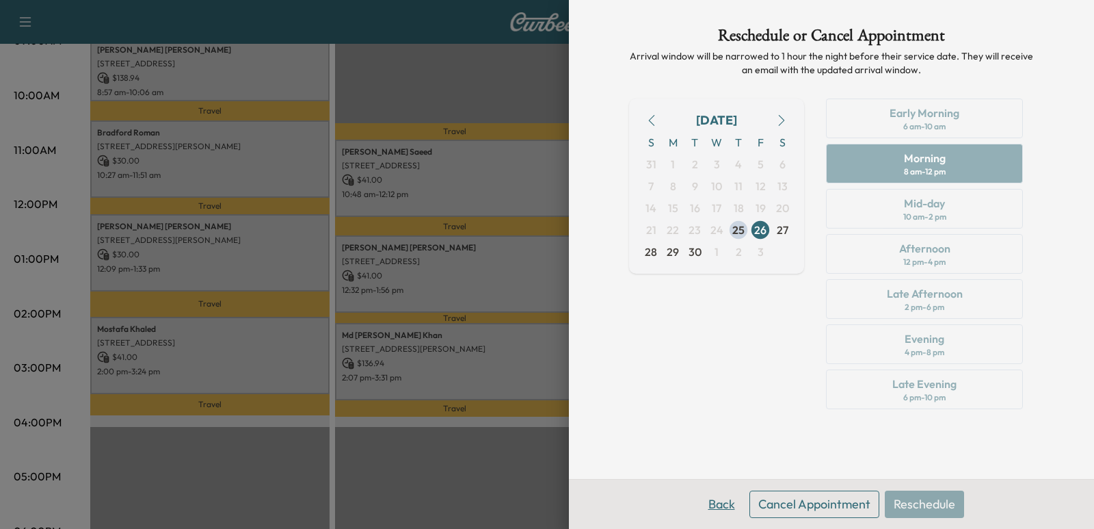
click at [732, 499] on button "Back" at bounding box center [721, 503] width 44 height 27
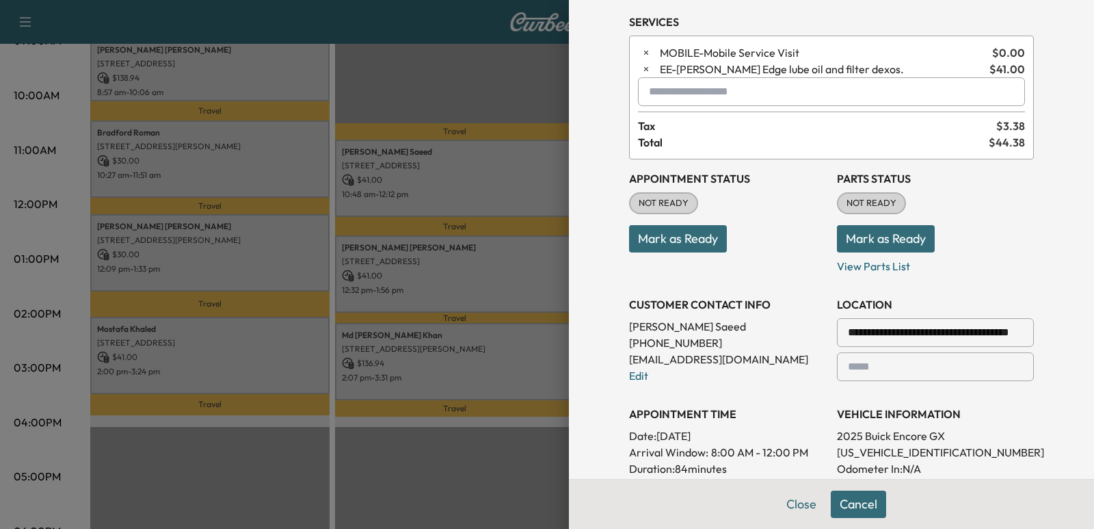
scroll to position [68, 0]
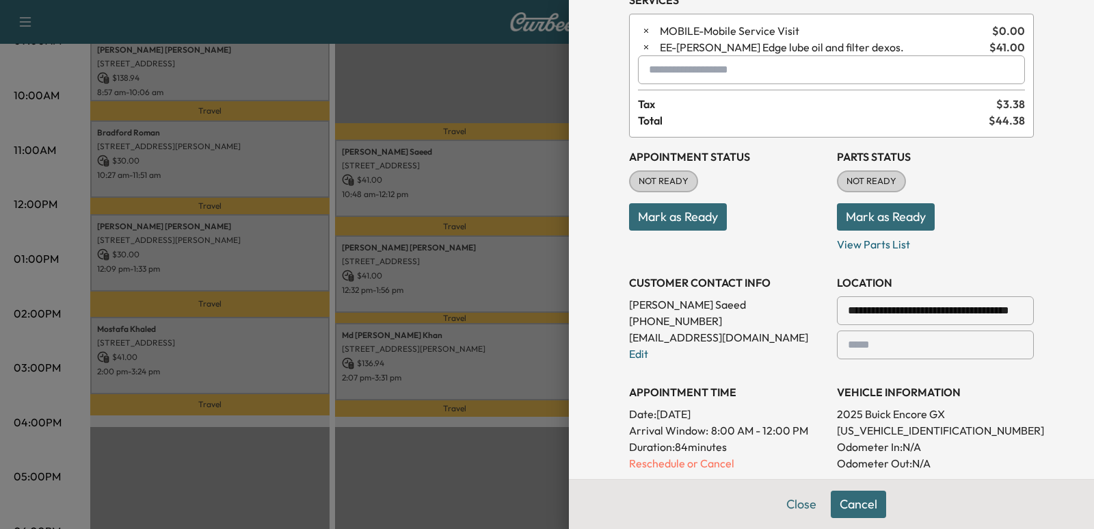
click at [665, 320] on p "[PHONE_NUMBER]" at bounding box center [727, 320] width 197 height 16
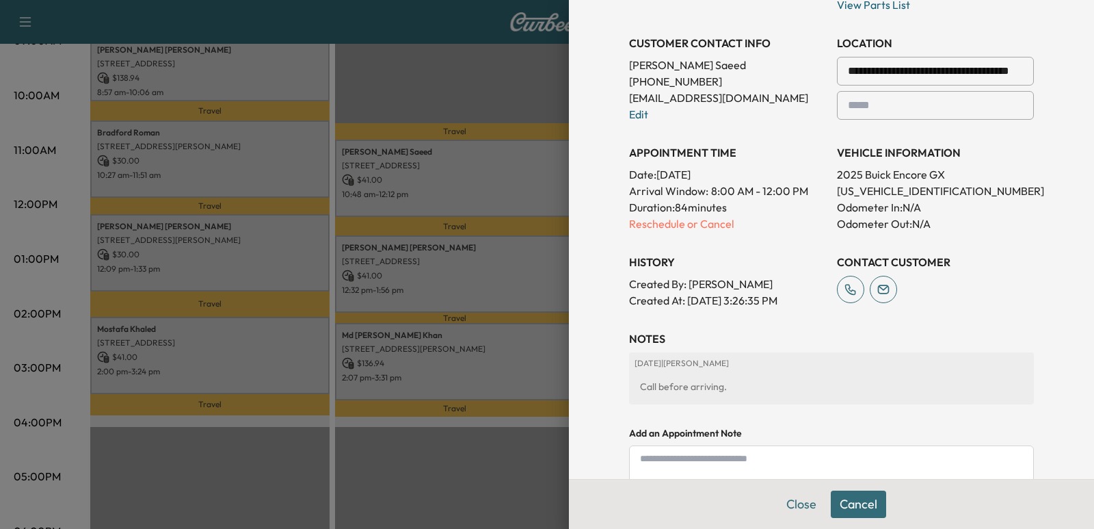
scroll to position [342, 0]
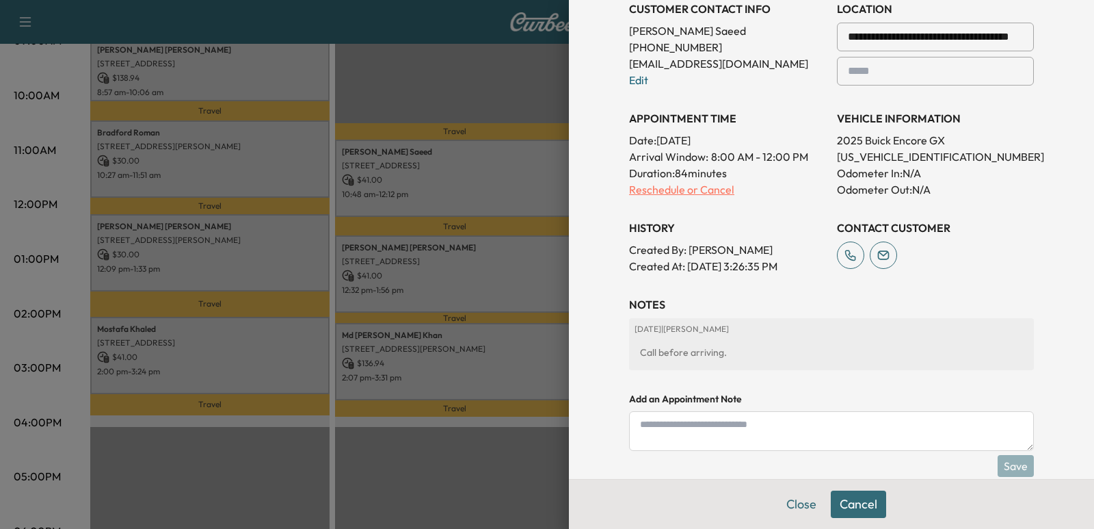
click at [701, 185] on p "Reschedule or Cancel" at bounding box center [727, 189] width 197 height 16
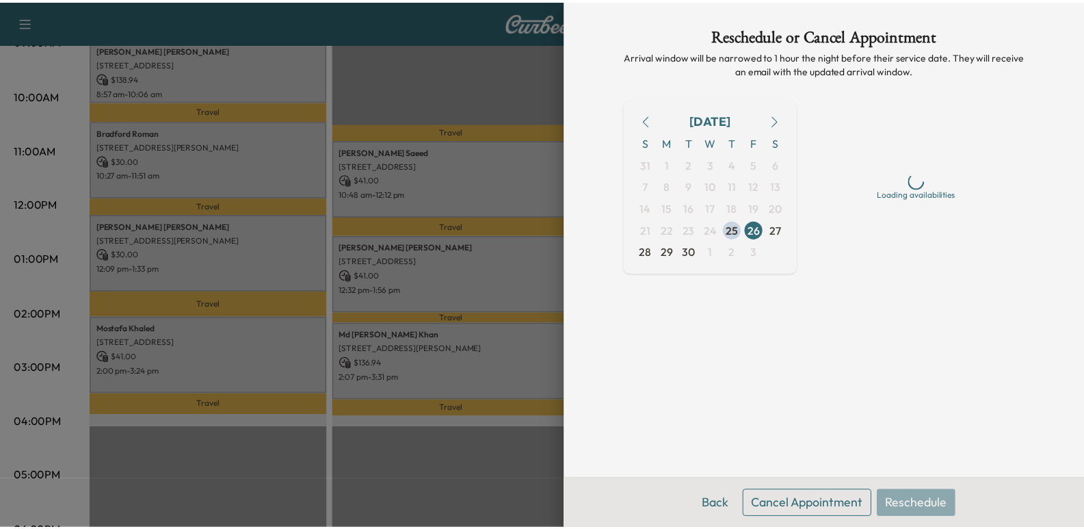
scroll to position [0, 0]
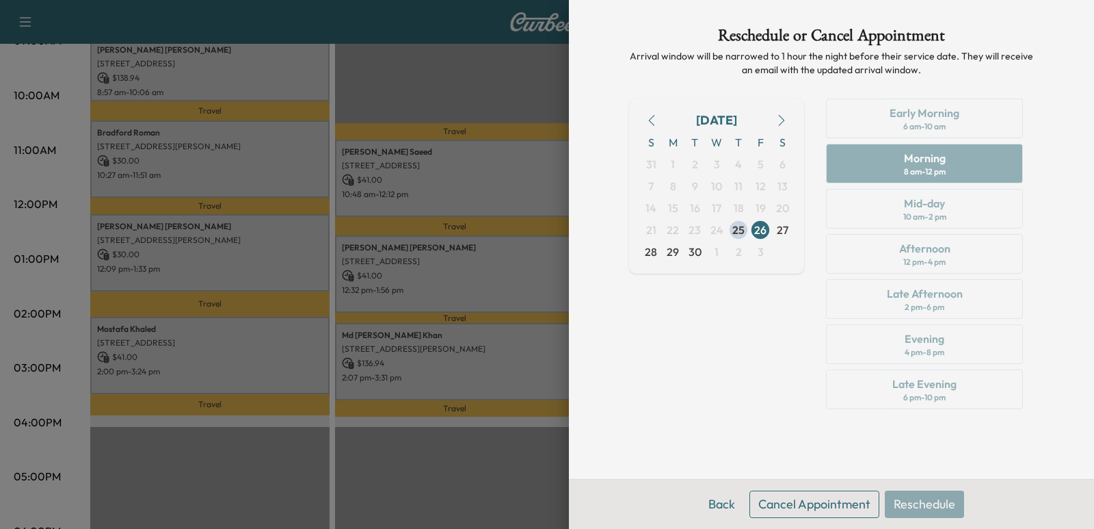
click at [806, 500] on button "Cancel Appointment" at bounding box center [814, 503] width 130 height 27
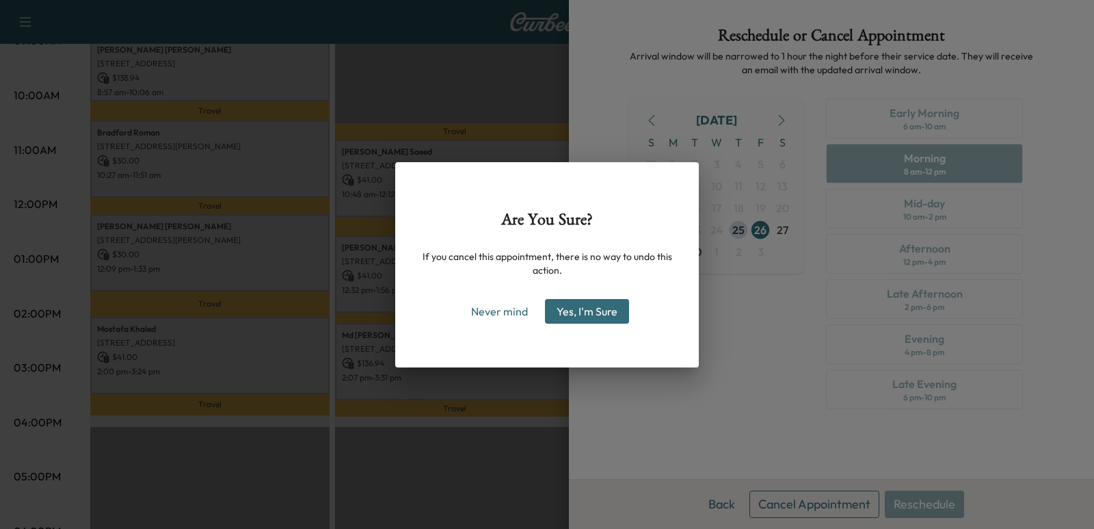
click at [605, 309] on button "Yes, I'm Sure" at bounding box center [587, 311] width 84 height 25
